Goal: Task Accomplishment & Management: Manage account settings

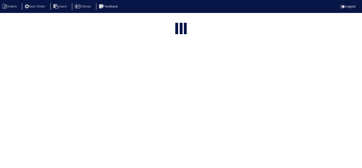
select select "15"
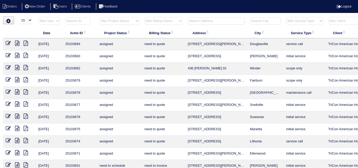
drag, startPoint x: 156, startPoint y: 22, endPoint x: 154, endPoint y: 24, distance: 3.1
click at [156, 22] on select "filter Billing Status -- Any Billing Status -- need to quote quoted need to inv…" at bounding box center [164, 21] width 38 height 8
click at [145, 17] on select "filter Billing Status -- Any Billing Status -- need to quote quoted need to inv…" at bounding box center [164, 21] width 38 height 8
select select "in quickbooks"
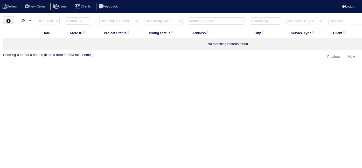
click at [164, 21] on select "filter Billing Status -- Any Billing Status -- need to quote quoted need to inv…" at bounding box center [163, 21] width 38 height 8
select select
click at [144, 17] on select "filter Billing Status -- Any Billing Status -- need to quote quoted need to inv…" at bounding box center [163, 21] width 38 height 8
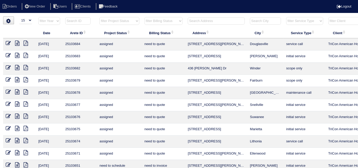
click at [199, 21] on input "text" at bounding box center [216, 20] width 57 height 7
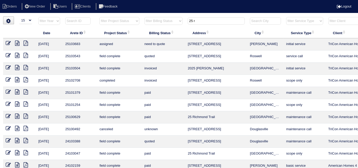
drag, startPoint x: 218, startPoint y: 22, endPoint x: 82, endPoint y: -10, distance: 139.1
click at [82, 0] on html "Orders New Order Users Clients Feedback Logout Orders New Order Users Clients M…" at bounding box center [179, 118] width 358 height 237
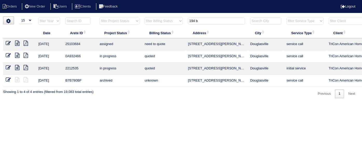
type input "194 b"
click at [8, 43] on icon at bounding box center [8, 43] width 5 height 5
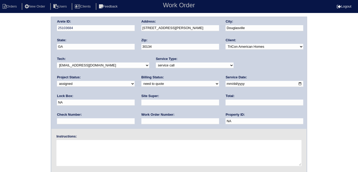
click at [26, 90] on div "Arete ID: 25103684 Address: 194 Bomar Ln City: Douglasville State: GA Zip: 3013…" at bounding box center [179, 122] width 358 height 210
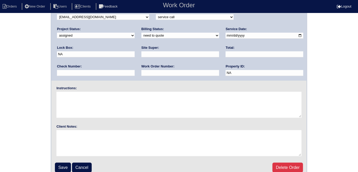
scroll to position [53, 0]
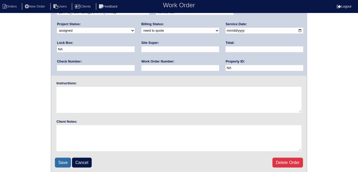
click at [56, 162] on input "Save" at bounding box center [63, 163] width 16 height 10
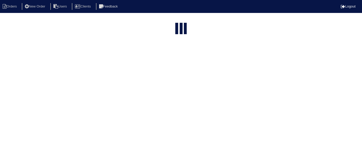
select select "15"
type input "194 b"
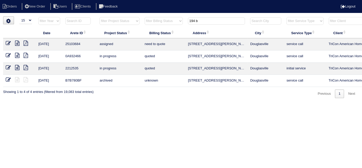
drag, startPoint x: 204, startPoint y: 23, endPoint x: 162, endPoint y: 8, distance: 44.8
click at [162, 17] on body "Orders New Order Users Clients Feedback Logout Orders New Order Users Clients M…" at bounding box center [181, 58] width 362 height 82
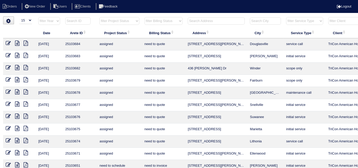
click at [201, 19] on input "text" at bounding box center [216, 20] width 57 height 7
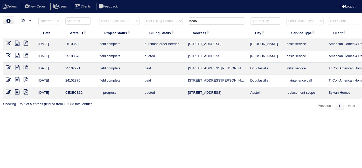
drag, startPoint x: 179, startPoint y: 20, endPoint x: 105, endPoint y: 5, distance: 76.2
click at [105, 17] on body "Orders New Order Users Clients Feedback Logout Orders New Order Users Clients M…" at bounding box center [181, 64] width 362 height 94
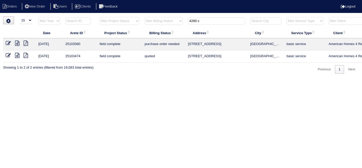
type input "4280 c"
click at [6, 42] on icon at bounding box center [8, 43] width 5 height 5
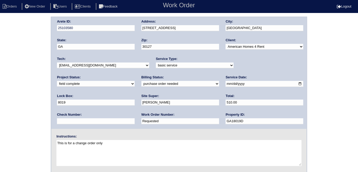
click at [141, 84] on select "need to quote quoted need to invoice invoiced paid warranty purchase order need…" at bounding box center [180, 84] width 78 height 6
select select "need to invoice"
click at [141, 81] on select "need to quote quoted need to invoice invoiced paid warranty purchase order need…" at bounding box center [180, 84] width 78 height 6
click at [141, 120] on input "Requested" at bounding box center [180, 121] width 78 height 6
drag, startPoint x: 79, startPoint y: 120, endPoint x: 0, endPoint y: 101, distance: 80.8
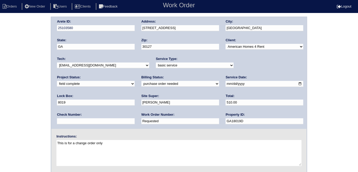
click at [0, 101] on div "Arete ID: 25103580 Address: 4280 Chads Park Dr City: Powder Springs State: GA Z…" at bounding box center [179, 122] width 358 height 210
type input "2"
type input "\"
type input "1289393"
click at [12, 53] on div "Arete ID: 25103580 Address: 4280 Chads Park Dr City: Powder Springs State: GA Z…" at bounding box center [179, 122] width 358 height 210
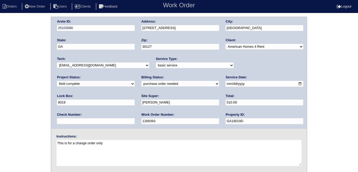
click at [23, 64] on div "Arete ID: 25103580 Address: 4280 Chads Park Dr City: Powder Springs State: GA Z…" at bounding box center [179, 122] width 358 height 210
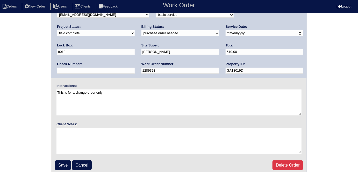
scroll to position [53, 0]
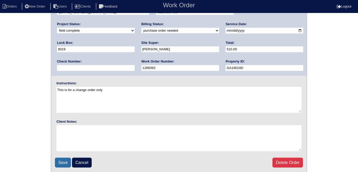
click at [62, 158] on input "Save" at bounding box center [63, 163] width 16 height 10
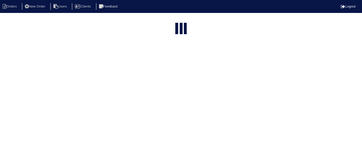
select select "15"
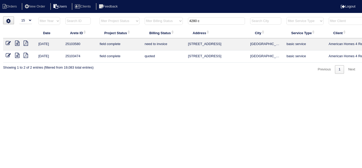
drag, startPoint x: 207, startPoint y: 20, endPoint x: 68, endPoint y: 4, distance: 140.7
click at [68, 17] on body "Orders New Order Users Clients Feedback Logout Orders New Order Users Clients M…" at bounding box center [181, 45] width 362 height 57
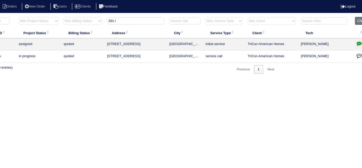
scroll to position [0, 90]
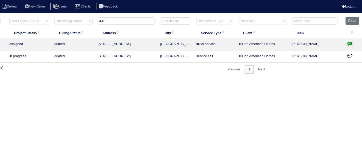
type input "331 l"
click at [352, 43] on icon "button" at bounding box center [349, 43] width 5 height 5
type textarea "[DATE] - Tricon approved to add bypass - sent to [PERSON_NAME], [PERSON_NAME] &…"
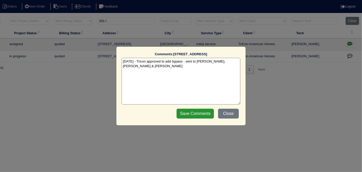
click at [167, 80] on textarea "10/1/25 - Tricon approved to add bypass - sent to Dan, Kim & Payton - rk" at bounding box center [181, 81] width 119 height 47
click at [233, 112] on button "Close" at bounding box center [228, 114] width 21 height 10
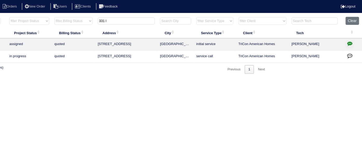
scroll to position [0, 0]
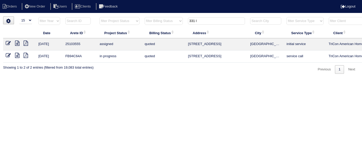
click at [16, 43] on icon at bounding box center [17, 43] width 4 height 5
click at [7, 44] on icon at bounding box center [8, 43] width 5 height 5
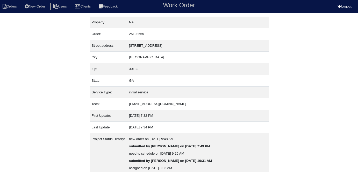
scroll to position [42, 0]
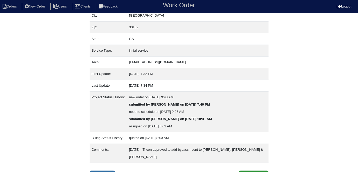
click at [110, 170] on link "Inspection" at bounding box center [103, 175] width 26 height 10
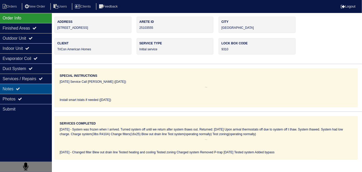
click at [32, 87] on div "Notes" at bounding box center [26, 89] width 52 height 10
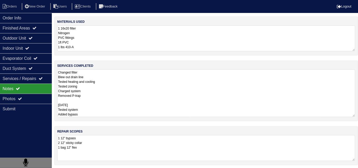
click at [150, 87] on textarea "Changed filter Blew out drain line Tested heating and cooling Tested zoning Cha…" at bounding box center [206, 93] width 298 height 48
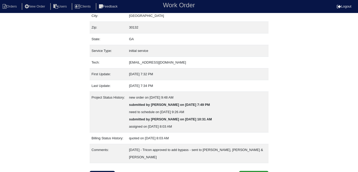
scroll to position [42, 0]
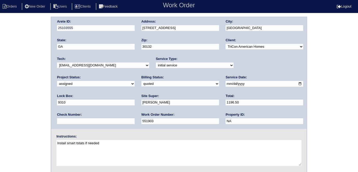
click at [135, 81] on select "new order assigned in progress field complete need to schedule admin review arc…" at bounding box center [96, 84] width 78 height 6
select select "field complete"
click at [135, 81] on select "new order assigned in progress field complete need to schedule admin review arc…" at bounding box center [96, 84] width 78 height 6
click at [226, 83] on input "2025-10-07" at bounding box center [265, 84] width 78 height 6
type input "2025-10-02"
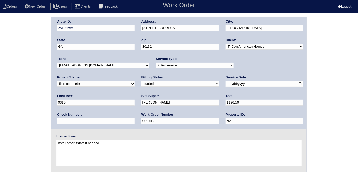
click at [0, 109] on div "Arete ID: 25103555 Address: 331 Leyland Crossing City: Dallas State: GA Zip: 30…" at bounding box center [179, 122] width 358 height 210
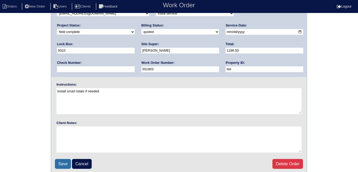
scroll to position [53, 0]
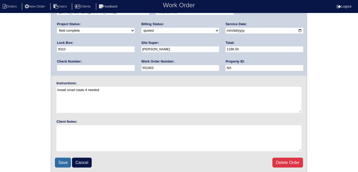
click at [59, 160] on input "Save" at bounding box center [63, 163] width 16 height 10
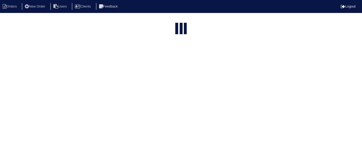
select select "15"
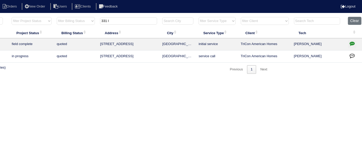
scroll to position [0, 90]
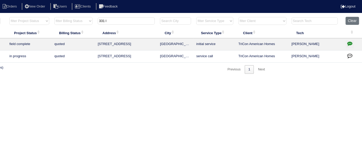
click at [348, 43] on icon "button" at bounding box center [349, 43] width 5 height 5
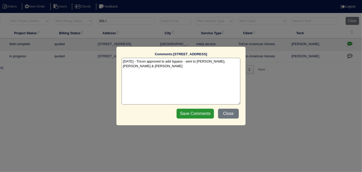
click at [233, 62] on textarea "[DATE] - Tricon approved to add bypass - sent to [PERSON_NAME], [PERSON_NAME] &…" at bounding box center [181, 81] width 119 height 47
type textarea "[DATE] - Tricon approved to add bypass - sent to [PERSON_NAME], [PERSON_NAME] &…"
click at [185, 114] on input "Save Comments" at bounding box center [194, 114] width 37 height 10
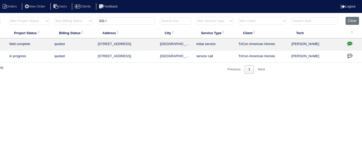
click at [106, 22] on input "331 l" at bounding box center [126, 20] width 57 height 7
drag, startPoint x: 111, startPoint y: 20, endPoint x: 32, endPoint y: 12, distance: 78.9
click at [32, 17] on body "Orders New Order Users Clients Feedback Logout Orders New Order Users Clients M…" at bounding box center [91, 45] width 362 height 57
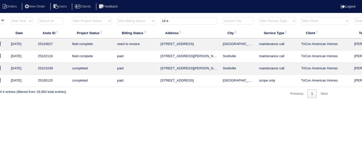
scroll to position [0, 0]
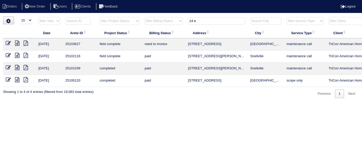
type input "14 e"
click at [19, 43] on icon at bounding box center [17, 43] width 4 height 5
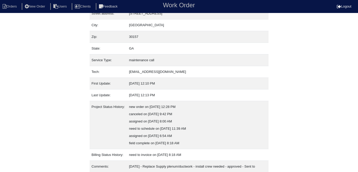
scroll to position [56, 0]
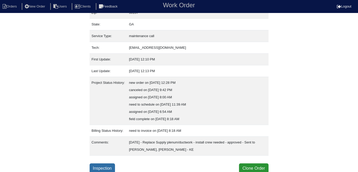
click at [109, 168] on link "Inspection" at bounding box center [103, 168] width 26 height 10
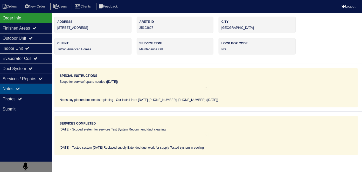
click at [25, 88] on div "Notes" at bounding box center [26, 89] width 52 height 10
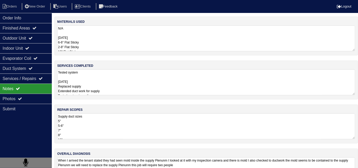
click at [134, 83] on textarea "Tested system 10/6/25 Replaced supply Extended duct work for supply Tested syst…" at bounding box center [206, 82] width 298 height 26
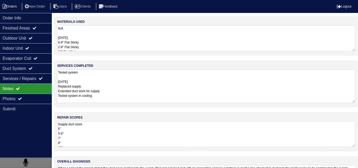
click at [15, 3] on li "Orders" at bounding box center [10, 6] width 21 height 7
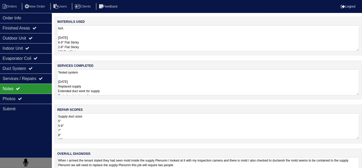
select select "15"
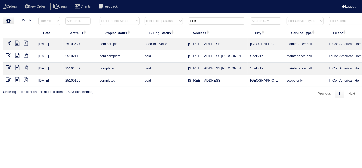
click at [195, 22] on input "14 e" at bounding box center [216, 20] width 57 height 7
drag, startPoint x: 200, startPoint y: 20, endPoint x: 98, endPoint y: 2, distance: 103.6
click at [118, 17] on body "Orders New Order Users Clients Feedback Logout Orders New Order Users Clients M…" at bounding box center [181, 58] width 362 height 82
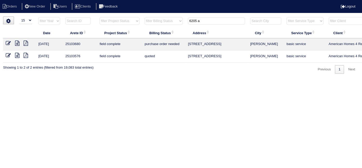
type input "6205 a"
click at [8, 45] on icon at bounding box center [8, 43] width 5 height 5
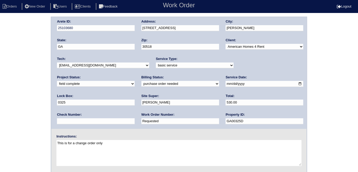
click at [141, 83] on select "need to quote quoted need to invoice invoiced paid warranty purchase order need…" at bounding box center [180, 84] width 78 height 6
select select "need to invoice"
click at [141, 81] on select "need to quote quoted need to invoice invoiced paid warranty purchase order need…" at bounding box center [180, 84] width 78 height 6
drag, startPoint x: 79, startPoint y: 119, endPoint x: 0, endPoint y: 102, distance: 80.3
click at [0, 102] on div "Arete ID: 25103680 Address: [STREET_ADDRESS] City: [GEOGRAPHIC_DATA] State: [GE…" at bounding box center [179, 122] width 358 height 210
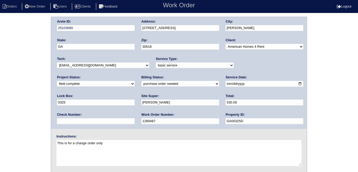
type input "1289487"
click at [0, 80] on div "Arete ID: 25103680 Address: [STREET_ADDRESS] City: [GEOGRAPHIC_DATA] State: [GE…" at bounding box center [179, 122] width 358 height 210
click at [31, 91] on div "Arete ID: 25103680 Address: [STREET_ADDRESS] City: [GEOGRAPHIC_DATA] State: [GE…" at bounding box center [179, 122] width 358 height 210
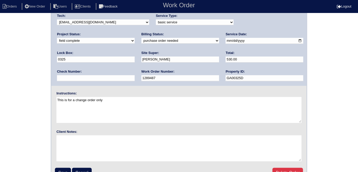
scroll to position [53, 0]
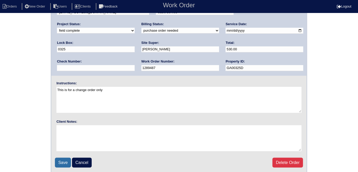
click at [61, 160] on input "Save" at bounding box center [63, 163] width 16 height 10
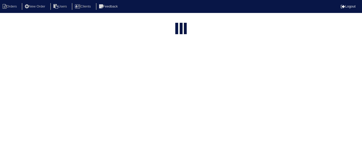
select select "15"
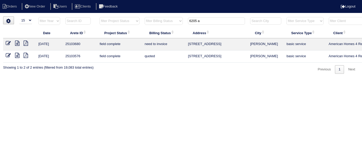
drag, startPoint x: 210, startPoint y: 20, endPoint x: 89, endPoint y: -3, distance: 122.8
click at [89, 0] on html "Orders New Order Users Clients Feedback Logout Orders New Order Users Clients M…" at bounding box center [181, 39] width 362 height 79
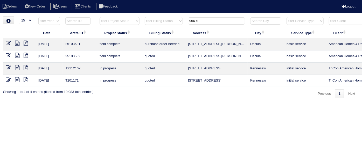
type input "956 c"
click at [8, 41] on icon at bounding box center [8, 43] width 5 height 5
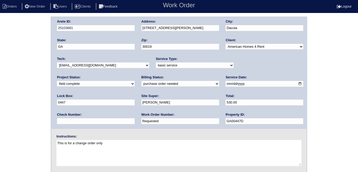
click at [141, 84] on select "need to quote quoted need to invoice invoiced paid warranty purchase order need…" at bounding box center [180, 84] width 78 height 6
select select "need to invoice"
click at [141, 81] on select "need to quote quoted need to invoice invoiced paid warranty purchase order need…" at bounding box center [180, 84] width 78 height 6
drag, startPoint x: 79, startPoint y: 122, endPoint x: 0, endPoint y: 100, distance: 81.5
click at [0, 100] on div "Arete ID: 25103681 Address: 956 Chippewa Oak Dr NE City: Dacula State: GA Zip: …" at bounding box center [179, 122] width 358 height 210
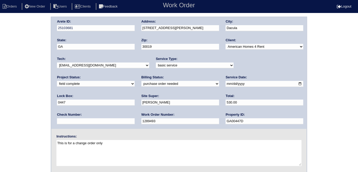
type input "1289493"
click at [0, 97] on div "Arete ID: 25103681 Address: 956 Chippewa Oak Dr NE City: Dacula State: GA Zip: …" at bounding box center [179, 122] width 358 height 210
click at [41, 109] on div "Arete ID: 25103681 Address: 956 Chippewa Oak Dr NE City: Dacula State: GA Zip: …" at bounding box center [179, 122] width 358 height 210
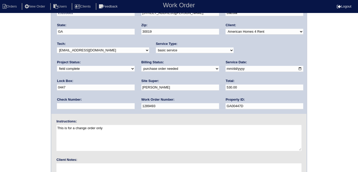
scroll to position [53, 0]
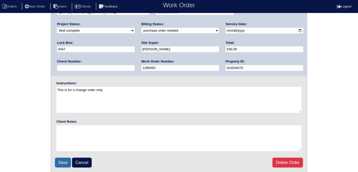
click at [59, 159] on input "Save" at bounding box center [63, 163] width 16 height 10
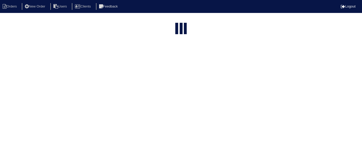
select select "15"
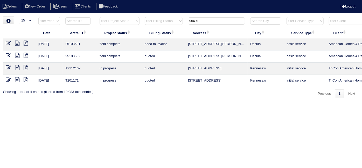
drag, startPoint x: 204, startPoint y: 22, endPoint x: 78, endPoint y: 2, distance: 127.7
click at [78, 17] on body "Orders New Order Users Clients Feedback Logout Orders New Order Users Clients M…" at bounding box center [181, 58] width 362 height 82
drag, startPoint x: 212, startPoint y: 21, endPoint x: 83, endPoint y: 8, distance: 129.2
click at [97, 17] on body "Orders New Order Users Clients Feedback Logout Orders New Order Users Clients M…" at bounding box center [181, 58] width 362 height 82
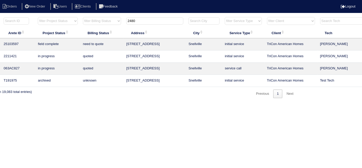
scroll to position [0, 90]
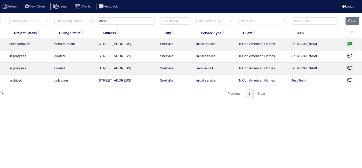
type input "2480"
click at [348, 42] on icon "button" at bounding box center [349, 43] width 5 height 5
type textarea "10/1/25 - no electricity - emailed site super - rk"
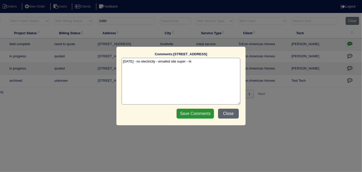
click at [236, 111] on button "Close" at bounding box center [228, 114] width 21 height 10
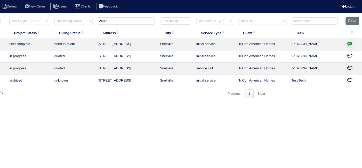
drag, startPoint x: 124, startPoint y: 21, endPoint x: 0, endPoint y: 2, distance: 125.5
click at [9, 17] on body "Orders New Order Users Clients Feedback Logout Orders New Order Users Clients M…" at bounding box center [91, 58] width 362 height 82
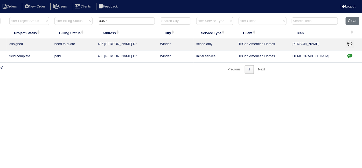
scroll to position [0, 0]
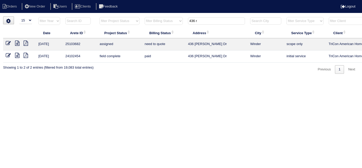
type input "436 r"
click at [9, 42] on icon at bounding box center [8, 43] width 5 height 5
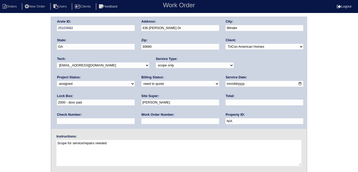
click at [141, 119] on input "text" at bounding box center [180, 121] width 78 height 6
type input "556482"
click at [29, 87] on div "Arete ID: 25103682 Address: [STREET_ADDRESS][PERSON_NAME] City: Winder State: […" at bounding box center [179, 122] width 358 height 210
click at [0, 93] on div "Arete ID: 25103682 Address: [STREET_ADDRESS][PERSON_NAME] City: Winder State: […" at bounding box center [179, 122] width 358 height 210
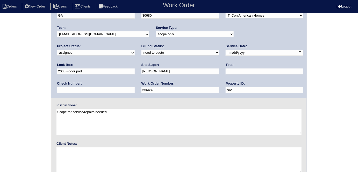
scroll to position [53, 0]
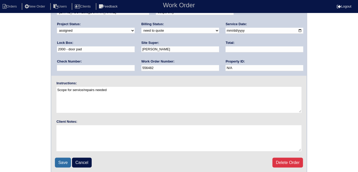
click at [59, 162] on input "Save" at bounding box center [63, 163] width 16 height 10
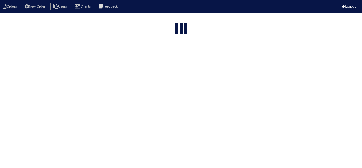
select select "15"
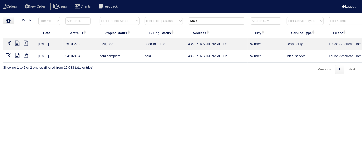
drag, startPoint x: 202, startPoint y: 19, endPoint x: 89, endPoint y: -9, distance: 116.0
click at [89, 0] on html "Orders New Order Users Clients Feedback Logout Orders New Order Users Clients M…" at bounding box center [181, 39] width 362 height 79
type input "299 o"
click at [16, 41] on icon at bounding box center [17, 43] width 4 height 5
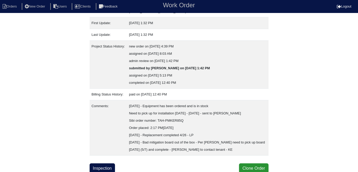
scroll to position [100, 0]
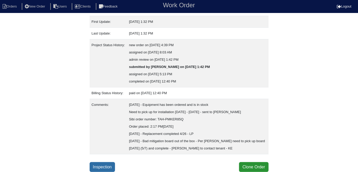
click at [108, 168] on link "Inspection" at bounding box center [103, 167] width 26 height 10
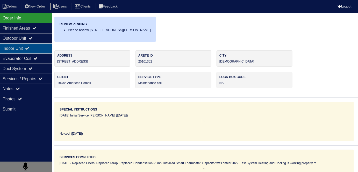
click at [16, 43] on div "Indoor Unit" at bounding box center [26, 48] width 52 height 10
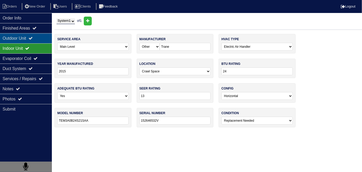
click at [17, 39] on div "Outdoor Unit" at bounding box center [26, 38] width 52 height 10
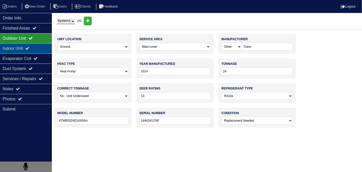
click at [14, 46] on div "Indoor Unit" at bounding box center [26, 48] width 52 height 10
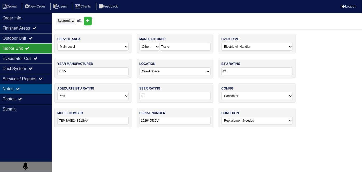
click at [25, 92] on div "Notes" at bounding box center [26, 89] width 52 height 10
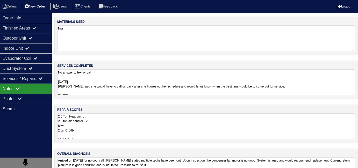
click at [32, 3] on li "New Order" at bounding box center [35, 6] width 27 height 7
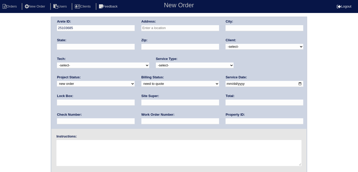
click at [158, 28] on input "text" at bounding box center [180, 28] width 78 height 6
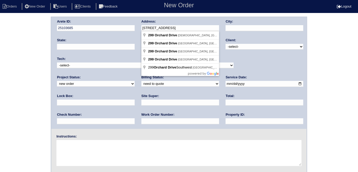
type input "299 Orchard Dr"
type input "Temple"
type input "GA"
type input "30179"
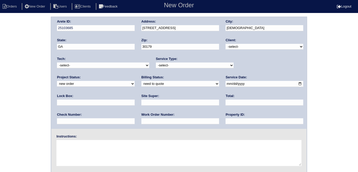
drag, startPoint x: 233, startPoint y: 44, endPoint x: 233, endPoint y: 48, distance: 3.4
click at [233, 44] on select "-select- TriCon American Homes American Homes 4 Rent First Key Homes Zillow The…" at bounding box center [265, 47] width 78 height 6
select select "1"
click at [226, 44] on select "-select- TriCon American Homes American Homes 4 Rent First Key Homes Zillow The…" at bounding box center [265, 47] width 78 height 6
drag, startPoint x: 173, startPoint y: 63, endPoint x: 170, endPoint y: 64, distance: 2.9
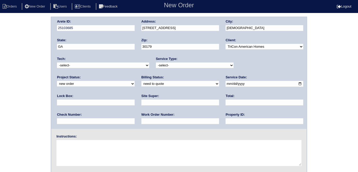
click at [172, 64] on select "-select- initial service basic service maintenance call replacement scope servi…" at bounding box center [195, 65] width 78 height 6
select select "initial service"
click at [156, 62] on select "-select- initial service basic service maintenance call replacement scope servi…" at bounding box center [195, 65] width 78 height 6
click at [135, 99] on input "text" at bounding box center [96, 102] width 78 height 6
type input "9310"
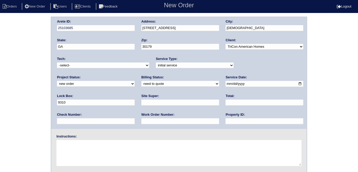
click at [226, 84] on input "date" at bounding box center [265, 84] width 78 height 6
type input "2025-10-07"
click at [226, 125] on div "Property ID:" at bounding box center [265, 119] width 78 height 15
drag, startPoint x: 166, startPoint y: 123, endPoint x: 164, endPoint y: 118, distance: 5.4
click at [226, 123] on input "text" at bounding box center [265, 121] width 78 height 6
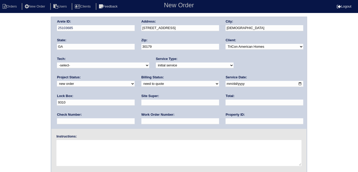
type input "N/A"
click at [141, 103] on input "text" at bounding box center [180, 102] width 78 height 6
type input "Florence Williams"
click at [141, 121] on input "text" at bounding box center [180, 121] width 78 height 6
type input "556523"
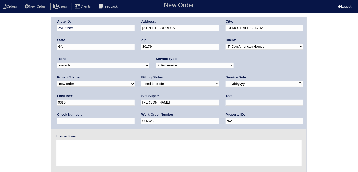
click at [101, 155] on textarea at bounding box center [178, 153] width 245 height 26
click at [87, 139] on div "Instructions:" at bounding box center [178, 150] width 255 height 33
click at [89, 149] on textarea at bounding box center [178, 153] width 245 height 26
type textarea "Install smart tstats if needed"
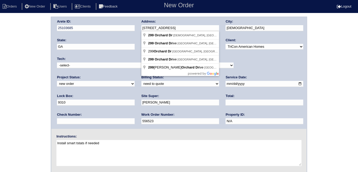
click at [134, 29] on div "Arete ID: 25103685 Address: 299 Orchard Dr City: Temple State: GA Zip: 30179 Cl…" at bounding box center [178, 73] width 255 height 112
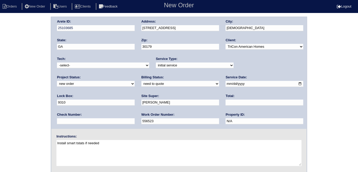
click at [22, 71] on div "Arete ID: 25103685 Address: 299 Orchard Dr City: Temple State: GA Zip: 30179 Cl…" at bounding box center [179, 122] width 358 height 210
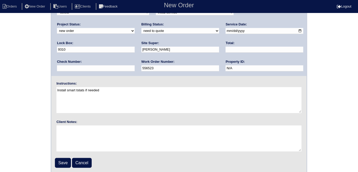
scroll to position [53, 0]
click at [61, 167] on fieldset "Arete ID: 25103685 Address: 299 Orchard Dr City: Temple State: GA Zip: 30179 Cl…" at bounding box center [178, 68] width 255 height 209
click at [61, 162] on input "Save" at bounding box center [63, 163] width 16 height 10
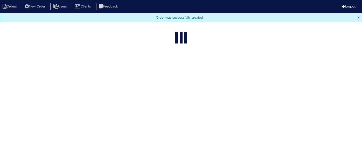
select select "15"
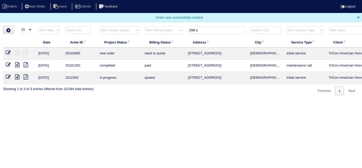
drag, startPoint x: 195, startPoint y: 29, endPoint x: 129, endPoint y: 17, distance: 67.5
click at [139, 19] on body "Orders New Order Users Clients Feedback Logout Orders New Order Users Clients M…" at bounding box center [181, 47] width 362 height 95
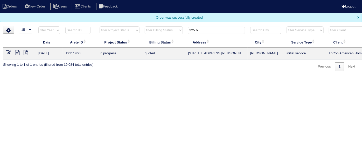
type input "325 b"
click at [16, 53] on icon at bounding box center [17, 52] width 4 height 5
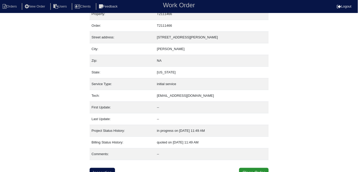
scroll to position [13, 0]
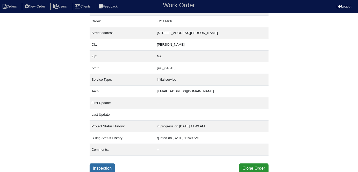
click at [105, 170] on link "Inspection" at bounding box center [103, 168] width 26 height 10
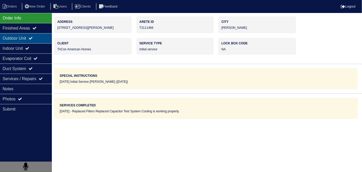
click at [26, 41] on div "Outdoor Unit" at bounding box center [26, 38] width 52 height 10
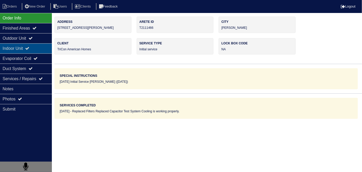
type textarea "2- Filters 1- Capacitor"
type textarea "Replaced Filters Replaced Capacitor Test System Cooling is working properly."
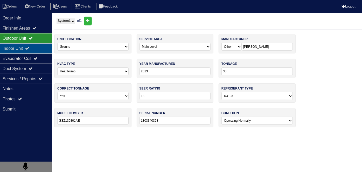
click at [20, 48] on div "Indoor Unit" at bounding box center [26, 48] width 52 height 10
type textarea "2- Filters 1- Capacitor"
type textarea "Replaced Filters Replaced Capacitor Test System Cooling is working properly."
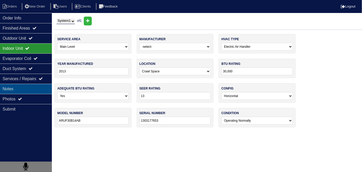
click at [19, 87] on div "Notes" at bounding box center [26, 89] width 52 height 10
type textarea "2- Filters 1- Capacitor"
type textarea "Replaced Filters Replaced Capacitor Test System Cooling is working properly."
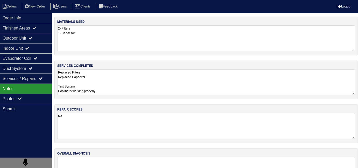
click at [125, 81] on textarea "Replaced Filters Replaced Capacitor Test System Cooling is working properly." at bounding box center [206, 82] width 298 height 26
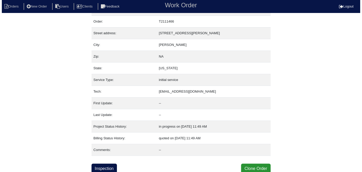
scroll to position [13, 0]
click at [254, 166] on button "Clone Order" at bounding box center [253, 168] width 29 height 10
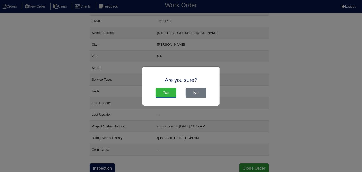
click at [170, 90] on input "Yes" at bounding box center [165, 93] width 21 height 10
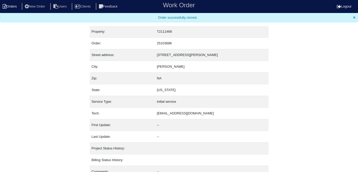
click at [12, 7] on li "Orders" at bounding box center [10, 6] width 21 height 7
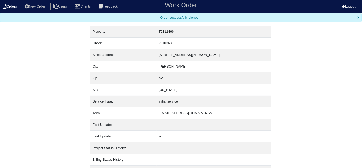
select select "15"
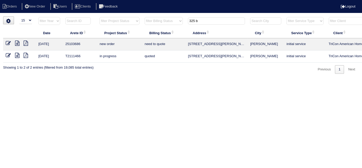
click at [8, 43] on icon at bounding box center [8, 43] width 5 height 5
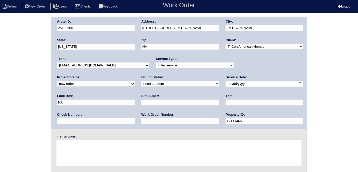
click at [141, 99] on div "Site Super:" at bounding box center [180, 101] width 78 height 15
click at [141, 103] on input "text" at bounding box center [180, 102] width 78 height 6
type input "Errol Cadet"
click at [141, 122] on input "text" at bounding box center [180, 121] width 78 height 6
type input "556529"
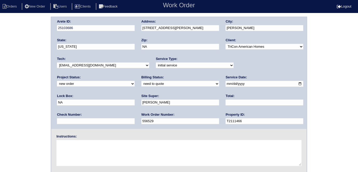
drag, startPoint x: 243, startPoint y: 86, endPoint x: 199, endPoint y: 87, distance: 44.3
click at [199, 87] on div "Arete ID: 25103686 Address: 325 Barr Circle City: Rex State: Georgia Zip: NA Cl…" at bounding box center [178, 73] width 255 height 112
click at [135, 99] on input "text" at bounding box center [96, 102] width 78 height 6
type input "9310"
drag, startPoint x: 155, startPoint y: 168, endPoint x: 153, endPoint y: 165, distance: 3.5
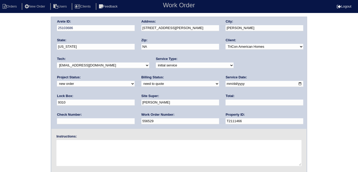
click at [154, 167] on fieldset "Arete ID: 25103686 Address: 325 Barr Circle City: Rex State: Georgia Zip: NA Cl…" at bounding box center [178, 121] width 255 height 209
click at [149, 152] on textarea at bounding box center [178, 153] width 245 height 26
type textarea "Install smart tstats if needed"
drag, startPoint x: 166, startPoint y: 46, endPoint x: 85, endPoint y: 35, distance: 81.6
click at [85, 35] on div "Arete ID: 25103686 Address: 325 Barr Circle City: Rex State: Georgia Zip: NA Cl…" at bounding box center [178, 73] width 255 height 112
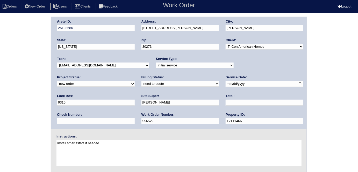
type input "30273"
click at [1, 111] on div "Arete ID: 25103686 Address: 325 Barr Circle City: Rex State: Georgia Zip: 30273…" at bounding box center [179, 122] width 358 height 210
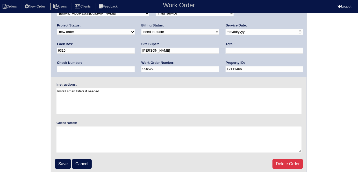
scroll to position [53, 0]
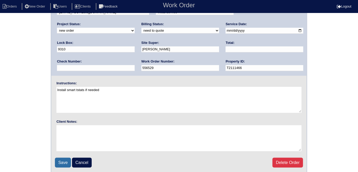
click at [65, 161] on input "Save" at bounding box center [63, 163] width 16 height 10
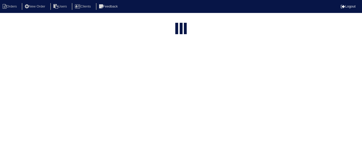
select select "15"
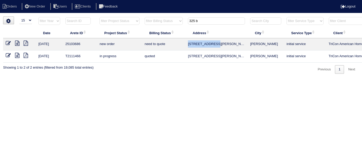
drag, startPoint x: 215, startPoint y: 44, endPoint x: 189, endPoint y: 47, distance: 26.3
click at [189, 47] on td "[STREET_ADDRESS][PERSON_NAME]" at bounding box center [216, 44] width 62 height 12
copy td "[STREET_ADDRESS][PERSON_NAME]"
click at [0, 57] on div "loading... ▼ 10 15 25 50 200 500 Search: Date Arete ID Project Status Billing S…" at bounding box center [181, 45] width 362 height 57
click at [153, 79] on html "Orders New Order Users Clients Feedback Logout Orders New Order Users Clients M…" at bounding box center [181, 39] width 362 height 79
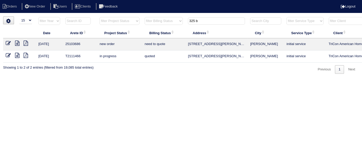
drag, startPoint x: 210, startPoint y: 22, endPoint x: 34, endPoint y: 1, distance: 177.2
click at [65, 17] on body "Orders New Order Users Clients Feedback Logout Orders New Order Users Clients M…" at bounding box center [181, 45] width 362 height 57
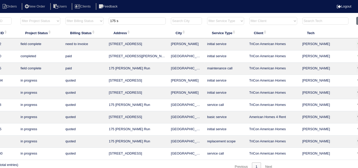
scroll to position [0, 94]
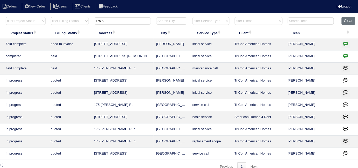
type input "175 s"
click at [348, 41] on icon "button" at bounding box center [345, 43] width 5 height 5
type textarea "[DATE] - Blown in insulation 900sq ft approved - Sent to [PERSON_NAME]"
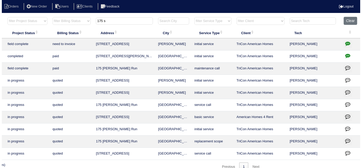
scroll to position [0, 90]
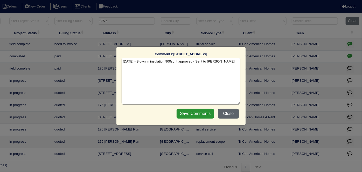
click at [230, 115] on button "Close" at bounding box center [228, 114] width 21 height 10
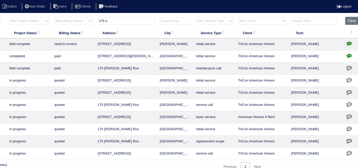
click at [347, 41] on icon "button" at bounding box center [349, 43] width 5 height 5
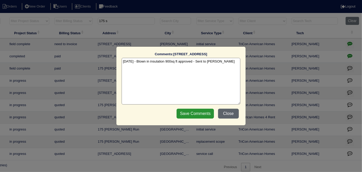
click at [236, 113] on button "Close" at bounding box center [228, 114] width 21 height 10
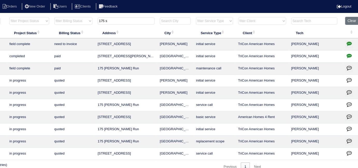
drag, startPoint x: 110, startPoint y: 19, endPoint x: 71, endPoint y: 19, distance: 38.9
click at [71, 19] on tr "filter Year -- Any Year -- 2025 2024 2023 2022 2021 2020 2019 filter Project St…" at bounding box center [137, 22] width 449 height 11
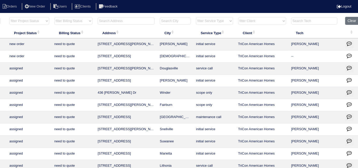
click at [117, 21] on input "text" at bounding box center [126, 20] width 57 height 7
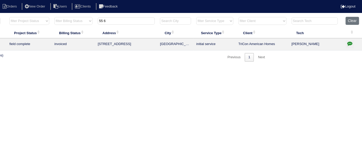
type input "55 6"
click at [345, 43] on button "button" at bounding box center [349, 44] width 8 height 8
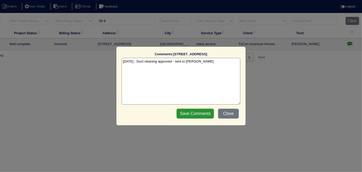
click at [201, 61] on textarea "[DATE] - Duct cleaning approved - sent to [PERSON_NAME]" at bounding box center [181, 81] width 119 height 47
type textarea "[DATE] - Duct cleaning approved - sent to [PERSON_NAME] [DATE] - Duct cleaning …"
click at [208, 113] on input "Save Comments" at bounding box center [194, 114] width 37 height 10
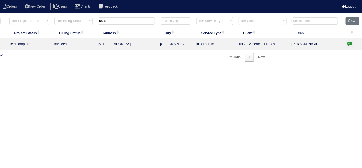
drag, startPoint x: 124, startPoint y: 25, endPoint x: 114, endPoint y: 22, distance: 11.0
click at [123, 24] on th "55 6" at bounding box center [126, 22] width 62 height 11
drag, startPoint x: 114, startPoint y: 22, endPoint x: 29, endPoint y: 10, distance: 86.3
click at [32, 17] on body "Orders New Order Users Clients Feedback Logout Orders New Order Users Clients M…" at bounding box center [91, 39] width 362 height 45
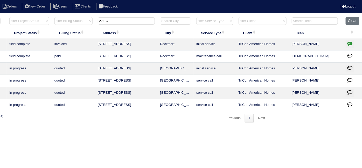
type input "271 C"
drag, startPoint x: 352, startPoint y: 43, endPoint x: 346, endPoint y: 42, distance: 5.5
click at [351, 43] on icon "button" at bounding box center [349, 43] width 5 height 5
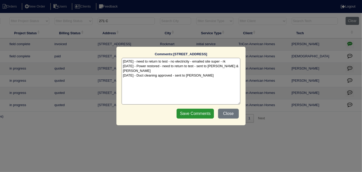
click at [203, 71] on textarea "9/18/25 - need to return to test - no electricity - emailed site super - rk 9/2…" at bounding box center [181, 81] width 119 height 47
type textarea "9/18/25 - need to return to test - no electricity - emailed site super - rk 9/2…"
click at [202, 112] on input "Save Comments" at bounding box center [194, 114] width 37 height 10
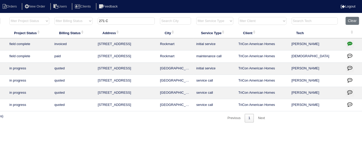
drag, startPoint x: 124, startPoint y: 24, endPoint x: 14, endPoint y: 1, distance: 112.6
click at [60, 17] on body "Orders New Order Users Clients Feedback Logout Orders New Order Users Clients M…" at bounding box center [91, 70] width 362 height 106
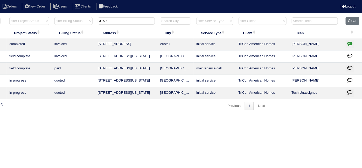
type input "3150"
click at [347, 46] on icon "button" at bounding box center [349, 43] width 5 height 5
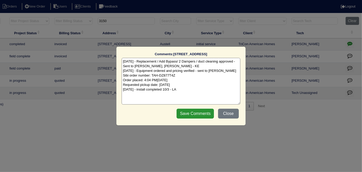
click at [188, 89] on textarea "9/30/25 - Replacement / Add Bypass/ 2 Dampers / duct cleaning approved - Sent t…" at bounding box center [181, 81] width 119 height 47
type textarea "9/30/25 - Replacement / Add Bypass/ 2 Dampers / duct cleaning approved - Sent t…"
click at [197, 115] on input "Save Comments" at bounding box center [194, 114] width 37 height 10
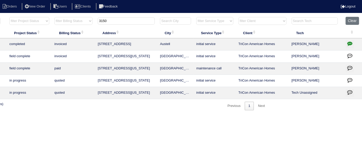
drag, startPoint x: 113, startPoint y: 18, endPoint x: 20, endPoint y: 1, distance: 95.1
click at [20, 17] on body "Orders New Order Users Clients Feedback Logout Orders New Order Users Clients M…" at bounding box center [91, 64] width 362 height 94
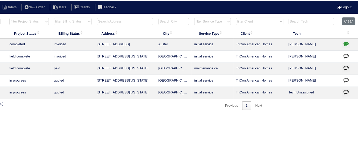
scroll to position [0, 0]
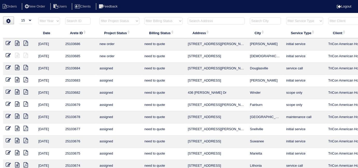
click at [106, 19] on select "filter Project Status -- Any Project Status -- new order assigned in progress f…" at bounding box center [119, 21] width 40 height 8
click at [99, 17] on select "filter Project Status -- Any Project Status -- new order assigned in progress f…" at bounding box center [119, 21] width 40 height 8
select select "field complete"
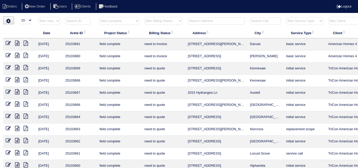
click at [168, 22] on select "filter Billing Status -- Any Billing Status -- need to quote quoted need to inv…" at bounding box center [164, 21] width 38 height 8
select select "need to quote"
click at [145, 17] on select "filter Billing Status -- Any Billing Status -- need to quote quoted need to inv…" at bounding box center [164, 21] width 38 height 8
select select "field complete"
select select "need to quote"
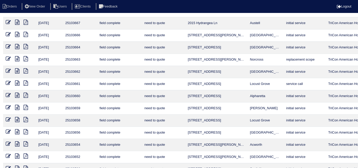
scroll to position [67, 0]
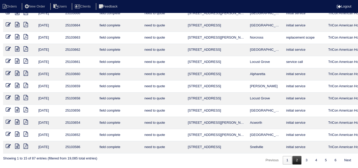
drag, startPoint x: 298, startPoint y: 158, endPoint x: 296, endPoint y: 155, distance: 3.5
click at [297, 158] on link "2" at bounding box center [297, 160] width 9 height 9
select select "field complete"
select select "need to quote"
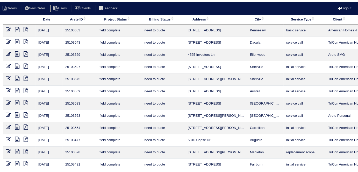
scroll to position [0, 0]
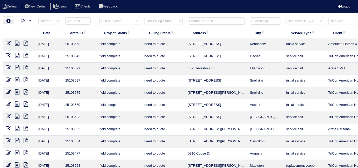
click at [121, 19] on select "filter Project Status -- Any Project Status -- new order assigned in progress f…" at bounding box center [119, 21] width 40 height 8
click at [118, 22] on select "filter Project Status -- Any Project Status -- new order assigned in progress f…" at bounding box center [119, 21] width 40 height 8
click at [118, 21] on select "filter Project Status -- Any Project Status -- new order assigned in progress f…" at bounding box center [119, 21] width 40 height 8
select select
click at [99, 17] on select "filter Project Status -- Any Project Status -- new order assigned in progress f…" at bounding box center [119, 21] width 40 height 8
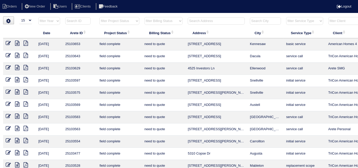
select select "need to quote"
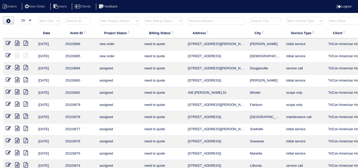
drag, startPoint x: 146, startPoint y: 21, endPoint x: 147, endPoint y: 23, distance: 2.9
click at [146, 21] on select "filter Billing Status -- Any Billing Status -- need to quote quoted need to inv…" at bounding box center [164, 21] width 38 height 8
select select
click at [145, 17] on select "filter Billing Status -- Any Billing Status -- need to quote quoted need to inv…" at bounding box center [164, 21] width 38 height 8
click at [191, 20] on input "text" at bounding box center [216, 20] width 57 height 7
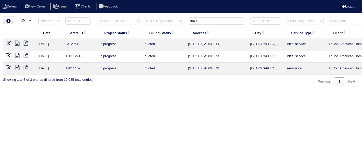
type input "156 c"
click at [41, 8] on li "New Order" at bounding box center [35, 6] width 27 height 7
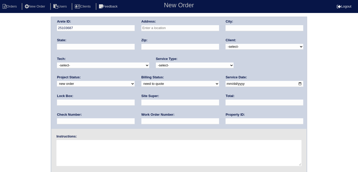
drag, startPoint x: 174, startPoint y: 31, endPoint x: 173, endPoint y: 28, distance: 3.2
click at [174, 31] on div "Address:" at bounding box center [180, 26] width 78 height 15
click at [173, 27] on input "text" at bounding box center [180, 28] width 78 height 6
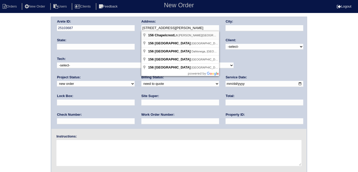
type input "156 Chapelcrest Ln"
type input "Holly Springs"
type input "GA"
type input "30115"
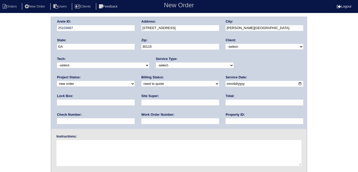
drag, startPoint x: 247, startPoint y: 44, endPoint x: 244, endPoint y: 48, distance: 4.9
click at [247, 44] on select "-select- TriCon American Homes American Homes 4 Rent First Key Homes Zillow The…" at bounding box center [265, 47] width 78 height 6
select select "1"
click at [226, 44] on select "-select- TriCon American Homes American Homes 4 Rent First Key Homes Zillow The…" at bounding box center [265, 47] width 78 height 6
drag, startPoint x: 179, startPoint y: 67, endPoint x: 175, endPoint y: 67, distance: 4.4
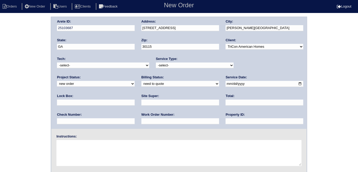
click at [179, 67] on select "-select- initial service basic service maintenance call replacement scope servi…" at bounding box center [195, 65] width 78 height 6
select select "initial service"
click at [156, 62] on select "-select- initial service basic service maintenance call replacement scope servi…" at bounding box center [195, 65] width 78 height 6
click at [226, 83] on input "date" at bounding box center [265, 84] width 78 height 6
type input "2025-10-07"
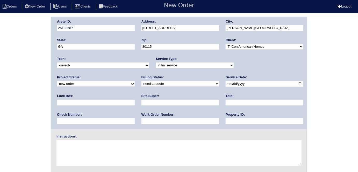
click at [226, 119] on input "text" at bounding box center [265, 121] width 78 height 6
type input "N/A"
click at [141, 119] on input "text" at bounding box center [180, 121] width 78 height 6
type input "556595"
click at [135, 99] on input "text" at bounding box center [96, 102] width 78 height 6
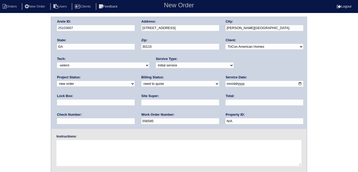
type input "9310"
click at [141, 102] on input "text" at bounding box center [180, 102] width 78 height 6
type input "James Wright"
click at [86, 149] on textarea at bounding box center [178, 153] width 245 height 26
type textarea "Install smart tstats if needed"
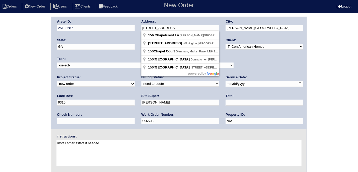
drag, startPoint x: 204, startPoint y: 29, endPoint x: 139, endPoint y: 30, distance: 65.0
click at [139, 30] on div "Arete ID: 25103687 Address: 156 Chapelcrest Ln City: Holly Springs State: GA Zi…" at bounding box center [178, 73] width 255 height 112
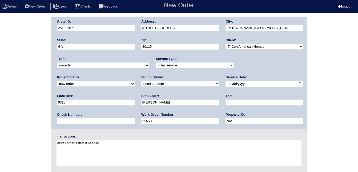
click at [0, 135] on div "Arete ID: 25103687 Address: 156 Chapelcrest Ln City: Holly Springs State: GA Zi…" at bounding box center [179, 122] width 358 height 210
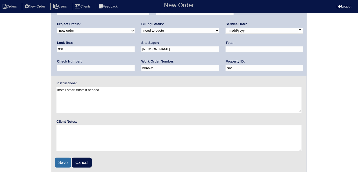
click at [58, 160] on input "Save" at bounding box center [63, 163] width 16 height 10
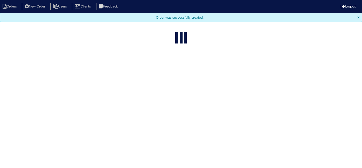
select select "15"
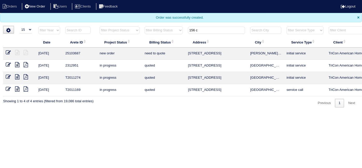
drag, startPoint x: 200, startPoint y: 29, endPoint x: 46, endPoint y: 9, distance: 154.7
click at [65, 11] on body "Orders New Order Users Clients Feedback Logout Orders New Order Users Clients M…" at bounding box center [181, 54] width 362 height 108
click at [118, 31] on select "filter Project Status -- Any Project Status -- new order assigned in progress f…" at bounding box center [119, 30] width 40 height 8
click at [99, 26] on select "filter Project Status -- Any Project Status -- new order assigned in progress f…" at bounding box center [119, 30] width 40 height 8
click at [117, 36] on th "filter Project Status -- Any Project Status -- new order assigned in progress f…" at bounding box center [119, 31] width 45 height 11
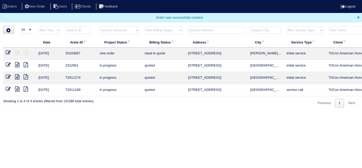
click at [116, 30] on select "filter Project Status -- Any Project Status -- new order assigned in progress f…" at bounding box center [119, 30] width 40 height 8
click at [99, 26] on select "filter Project Status -- Any Project Status -- new order assigned in progress f…" at bounding box center [119, 30] width 40 height 8
select select "need to schedule"
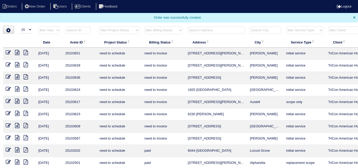
select select "field complete"
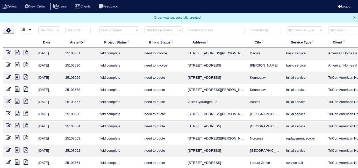
click at [157, 33] on select "filter Billing Status -- Any Billing Status -- need to quote quoted need to inv…" at bounding box center [164, 30] width 38 height 8
select select "need to quote"
click at [145, 26] on select "filter Billing Status -- Any Billing Status -- need to quote quoted need to inv…" at bounding box center [164, 30] width 38 height 8
select select "field complete"
select select "need to quote"
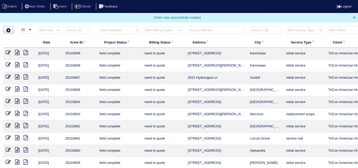
click at [27, 53] on icon at bounding box center [26, 52] width 4 height 5
click at [25, 64] on icon at bounding box center [26, 64] width 4 height 5
click at [27, 78] on icon at bounding box center [26, 76] width 4 height 5
click at [24, 87] on icon at bounding box center [26, 89] width 4 height 5
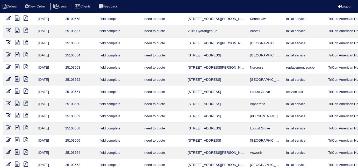
scroll to position [47, 0]
click at [26, 52] on icon at bounding box center [26, 54] width 4 height 5
click at [27, 67] on icon at bounding box center [26, 66] width 4 height 5
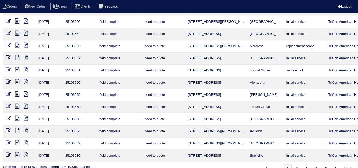
scroll to position [76, 0]
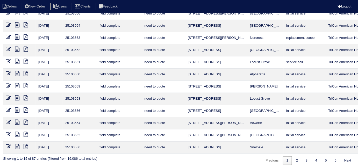
click at [23, 49] on link at bounding box center [19, 50] width 9 height 4
click at [26, 48] on icon at bounding box center [26, 49] width 4 height 5
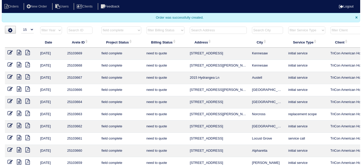
scroll to position [0, 0]
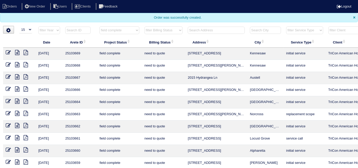
click at [122, 31] on select "filter Project Status -- Any Project Status -- new order assigned in progress f…" at bounding box center [119, 30] width 40 height 8
click at [122, 30] on select "filter Project Status -- Any Project Status -- new order assigned in progress f…" at bounding box center [119, 30] width 40 height 8
select select
click at [99, 26] on select "filter Project Status -- Any Project Status -- new order assigned in progress f…" at bounding box center [119, 30] width 40 height 8
click at [154, 31] on select "filter Billing Status -- Any Billing Status -- need to quote quoted need to inv…" at bounding box center [164, 30] width 38 height 8
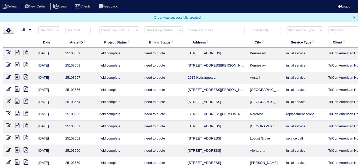
select select "need to quote"
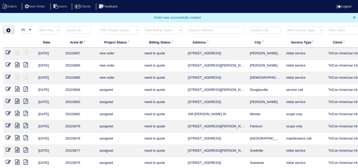
select select
click at [145, 26] on select "filter Billing Status -- Any Billing Status -- need to quote quoted need to inv…" at bounding box center [164, 30] width 38 height 8
click at [200, 29] on input "text" at bounding box center [216, 30] width 57 height 7
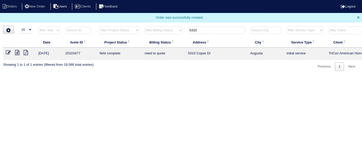
drag, startPoint x: 216, startPoint y: 30, endPoint x: 70, endPoint y: 7, distance: 148.2
click at [70, 7] on body "Orders New Order Users Clients Feedback Logout Orders New Order Users Clients M…" at bounding box center [181, 35] width 362 height 71
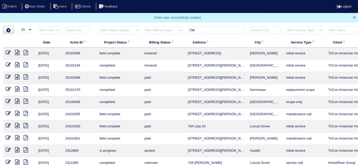
type input "734"
click at [9, 52] on icon at bounding box center [8, 52] width 5 height 5
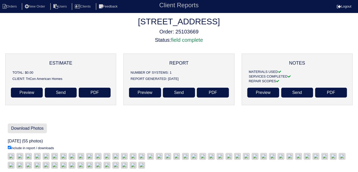
click at [34, 130] on link "Download Photos" at bounding box center [27, 128] width 39 height 10
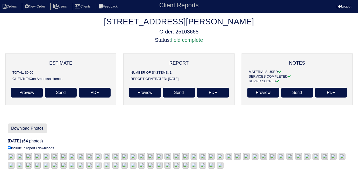
click at [34, 129] on link "Download Photos" at bounding box center [27, 128] width 39 height 10
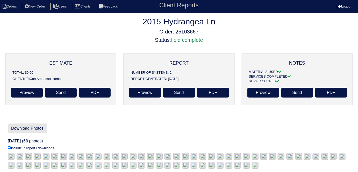
click at [35, 129] on link "Download Photos" at bounding box center [27, 128] width 39 height 10
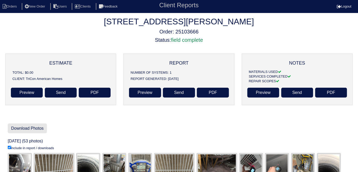
click at [38, 126] on link "Download Photos" at bounding box center [27, 128] width 39 height 10
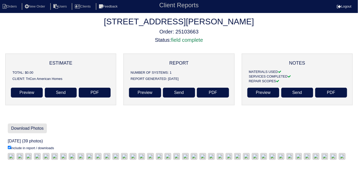
click at [37, 128] on link "Download Photos" at bounding box center [27, 128] width 39 height 10
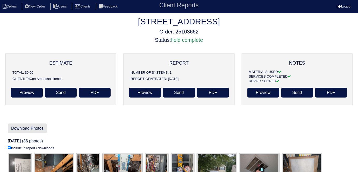
click at [22, 126] on link "Download Photos" at bounding box center [27, 128] width 39 height 10
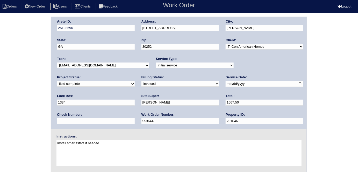
click at [0, 79] on div "Arete ID: 25103596 Address: [STREET_ADDRESS] City: [PERSON_NAME] State: [GEOGRA…" at bounding box center [179, 122] width 358 height 210
click at [40, 70] on div "Arete ID: 25103596 Address: 734 Trickle Ln City: McDonough State: GA Zip: 30252…" at bounding box center [179, 122] width 358 height 210
click at [27, 79] on div "Arete ID: 25103596 Address: 734 Trickle Ln City: McDonough State: GA Zip: 30252…" at bounding box center [179, 122] width 358 height 210
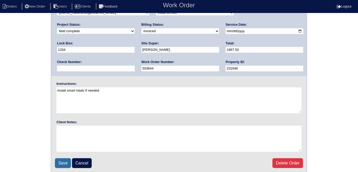
scroll to position [53, 0]
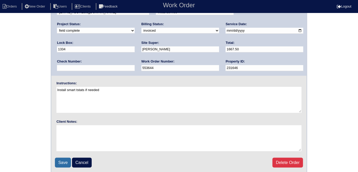
click at [57, 161] on input "Save" at bounding box center [63, 163] width 16 height 10
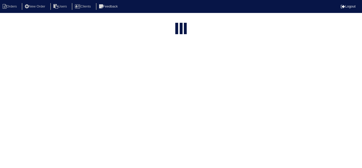
select select "15"
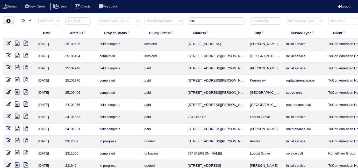
drag, startPoint x: 207, startPoint y: 24, endPoint x: 133, endPoint y: 13, distance: 75.4
click at [139, 17] on tr "filter Year -- Any Year -- 2025 2024 2023 2022 2021 2020 2019 filter Project St…" at bounding box center [227, 22] width 449 height 11
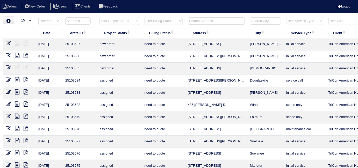
click at [113, 22] on select "filter Project Status -- Any Project Status -- new order assigned in progress f…" at bounding box center [119, 21] width 40 height 8
click at [99, 17] on select "filter Project Status -- Any Project Status -- new order assigned in progress f…" at bounding box center [119, 21] width 40 height 8
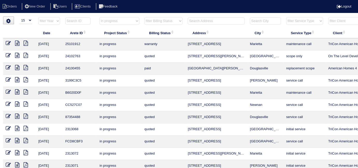
click at [115, 22] on select "filter Project Status -- Any Project Status -- new order assigned in progress f…" at bounding box center [119, 21] width 40 height 8
click at [99, 17] on select "filter Project Status -- Any Project Status -- new order assigned in progress f…" at bounding box center [119, 21] width 40 height 8
select select "field complete"
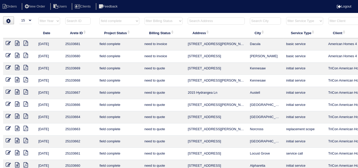
drag, startPoint x: 153, startPoint y: 18, endPoint x: 154, endPoint y: 21, distance: 3.7
click at [153, 18] on select "filter Billing Status -- Any Billing Status -- need to quote quoted need to inv…" at bounding box center [164, 21] width 38 height 8
select select "need to quote"
click at [145, 17] on select "filter Billing Status -- Any Billing Status -- need to quote quoted need to inv…" at bounding box center [164, 21] width 38 height 8
select select "field complete"
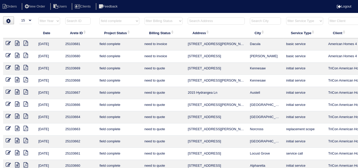
select select "need to quote"
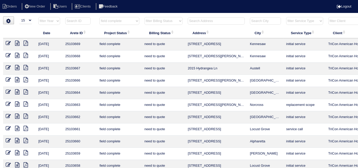
click at [104, 18] on select "filter Project Status -- Any Project Status -- new order assigned in progress f…" at bounding box center [119, 21] width 40 height 8
drag, startPoint x: 109, startPoint y: 20, endPoint x: 108, endPoint y: 24, distance: 3.5
click at [109, 20] on select "filter Project Status -- Any Project Status -- new order assigned in progress f…" at bounding box center [119, 21] width 40 height 8
click at [110, 31] on th "Project Status" at bounding box center [119, 32] width 45 height 11
select select "field complete"
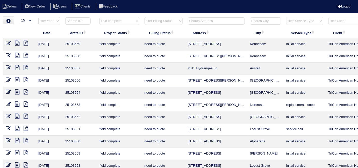
select select "need to quote"
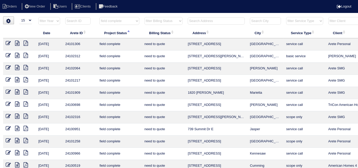
click at [122, 20] on select "filter Project Status -- Any Project Status -- new order assigned in progress f…" at bounding box center [119, 21] width 40 height 8
select select
click at [99, 17] on select "filter Project Status -- Any Project Status -- new order assigned in progress f…" at bounding box center [119, 21] width 40 height 8
select select "need to quote"
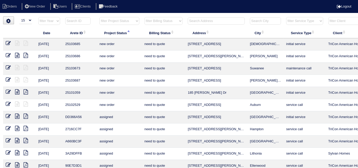
click at [156, 23] on select "filter Billing Status -- Any Billing Status -- need to quote quoted need to inv…" at bounding box center [164, 21] width 38 height 8
select select
click at [145, 17] on select "filter Billing Status -- Any Billing Status -- need to quote quoted need to inv…" at bounding box center [164, 21] width 38 height 8
drag, startPoint x: 198, startPoint y: 22, endPoint x: 195, endPoint y: 21, distance: 3.0
click at [198, 22] on input "text" at bounding box center [216, 20] width 57 height 7
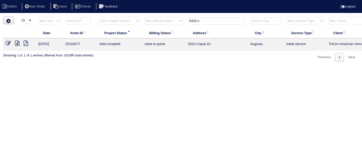
type input "5310 c"
click at [17, 41] on icon at bounding box center [17, 43] width 4 height 5
click at [6, 44] on icon at bounding box center [8, 43] width 5 height 5
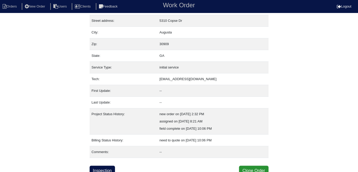
scroll to position [27, 0]
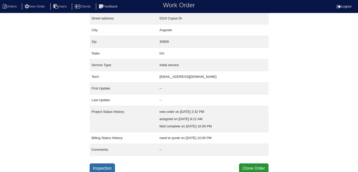
click at [104, 166] on link "Inspection" at bounding box center [103, 168] width 26 height 10
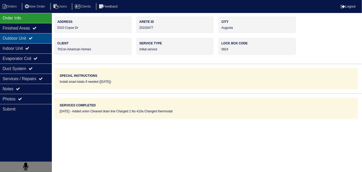
click at [33, 39] on icon at bounding box center [31, 38] width 4 height 4
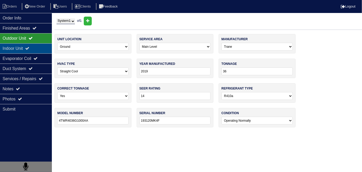
click at [29, 48] on icon at bounding box center [27, 48] width 4 height 4
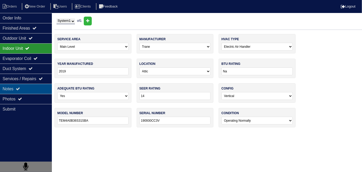
click at [38, 89] on div "Notes" at bounding box center [26, 89] width 52 height 10
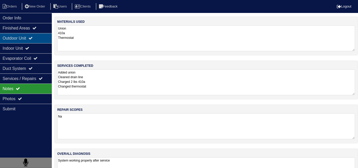
click at [20, 33] on div "Outdoor Unit" at bounding box center [26, 38] width 52 height 10
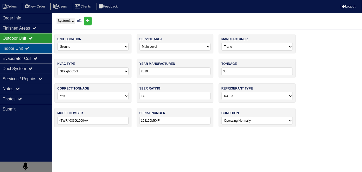
click at [20, 48] on div "Indoor Unit" at bounding box center [26, 48] width 52 height 10
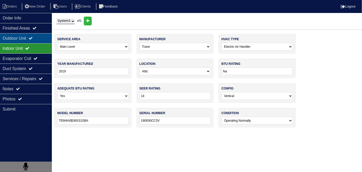
click at [18, 40] on div "Outdoor Unit" at bounding box center [26, 38] width 52 height 10
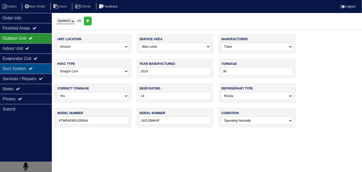
click at [18, 69] on div "Duct System" at bounding box center [26, 68] width 52 height 10
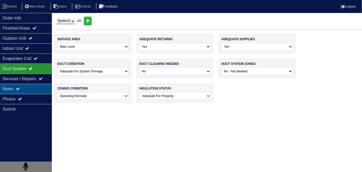
click at [12, 88] on div "Notes" at bounding box center [26, 89] width 52 height 10
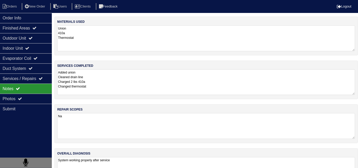
click at [129, 82] on textarea "Added union Cleaned drain line Charged 2 lbs 410a Changed thermostat" at bounding box center [206, 82] width 298 height 26
click at [37, 29] on icon at bounding box center [34, 28] width 4 height 4
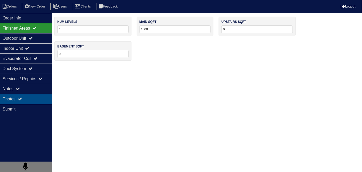
click at [26, 100] on div "Photos" at bounding box center [26, 99] width 52 height 10
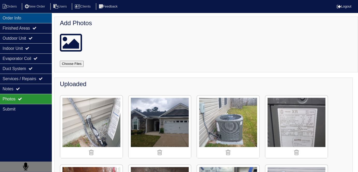
click at [38, 17] on div "Order Info" at bounding box center [26, 18] width 52 height 10
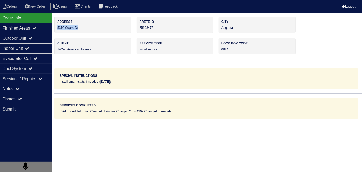
drag, startPoint x: 93, startPoint y: 27, endPoint x: 56, endPoint y: 28, distance: 36.8
click at [56, 28] on div "Address 5310 Copse Dr" at bounding box center [92, 25] width 77 height 16
copy div "5310 Copse Dr"
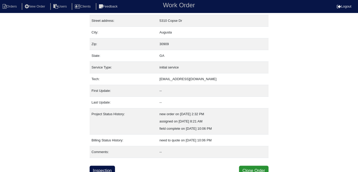
scroll to position [27, 0]
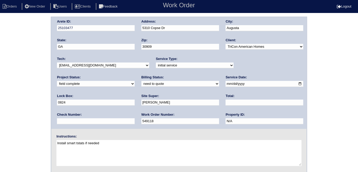
drag, startPoint x: 87, startPoint y: 81, endPoint x: 84, endPoint y: 86, distance: 5.3
click at [141, 82] on select "need to quote quoted need to invoice invoiced paid warranty purchase order need…" at bounding box center [180, 84] width 78 height 6
select select "quoted"
click at [141, 81] on select "need to quote quoted need to invoice invoiced paid warranty purchase order need…" at bounding box center [180, 84] width 78 height 6
click at [226, 101] on input "text" at bounding box center [265, 102] width 78 height 6
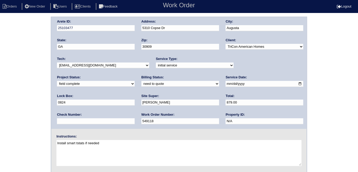
type input "879.00"
click at [0, 97] on div "Arete ID: 25103477 Address: [STREET_ADDRESS] City: [GEOGRAPHIC_DATA] State: [GE…" at bounding box center [179, 122] width 358 height 210
click at [0, 102] on div "Arete ID: 25103477 Address: [STREET_ADDRESS] City: [GEOGRAPHIC_DATA] State: [GE…" at bounding box center [179, 122] width 358 height 210
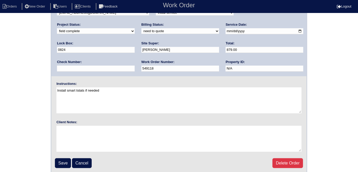
scroll to position [53, 0]
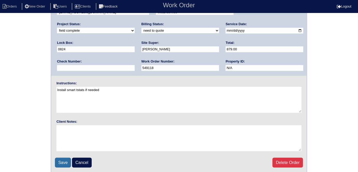
click at [62, 159] on input "Save" at bounding box center [63, 163] width 16 height 10
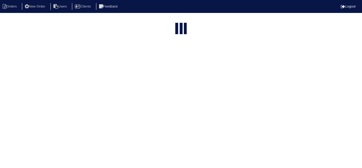
select select "15"
type input "5310 c"
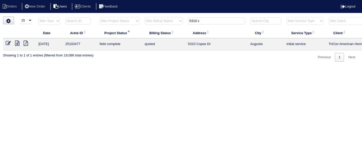
drag, startPoint x: 207, startPoint y: 20, endPoint x: 70, endPoint y: 7, distance: 137.4
click at [132, 18] on tr "filter Year -- Any Year -- 2025 2024 2023 2022 2021 2020 2019 filter Project St…" at bounding box center [227, 22] width 449 height 11
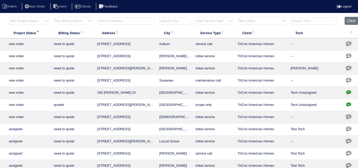
scroll to position [0, 94]
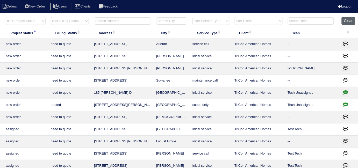
click at [347, 18] on button "Clear" at bounding box center [348, 21] width 13 height 8
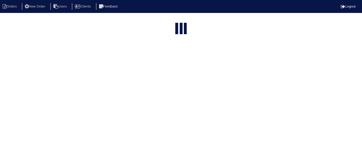
select select "15"
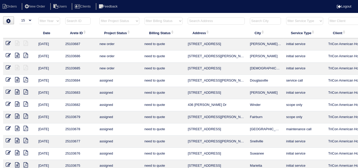
click at [113, 23] on select "filter Project Status -- Any Project Status -- new order assigned in progress f…" at bounding box center [119, 21] width 40 height 8
click at [99, 17] on select "filter Project Status -- Any Project Status -- new order assigned in progress f…" at bounding box center [119, 21] width 40 height 8
select select "field complete"
click at [152, 22] on select "filter Billing Status -- Any Billing Status -- need to quote quoted need to inv…" at bounding box center [164, 21] width 38 height 8
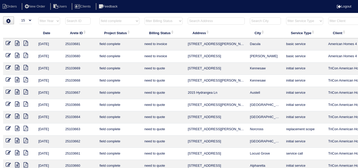
select select "need to quote"
click at [145, 17] on select "filter Billing Status -- Any Billing Status -- need to quote quoted need to inv…" at bounding box center [164, 21] width 38 height 8
select select "field complete"
select select "need to quote"
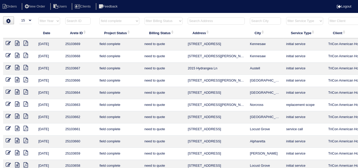
click at [132, 22] on select "filter Project Status -- Any Project Status -- new order assigned in progress f…" at bounding box center [119, 21] width 40 height 8
click at [131, 33] on th "Project Status" at bounding box center [119, 32] width 45 height 11
select select "field complete"
select select "need to quote"
click at [128, 23] on select "filter Project Status -- Any Project Status -- new order assigned in progress f…" at bounding box center [119, 21] width 40 height 8
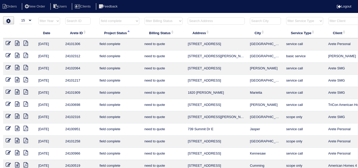
scroll to position [0, 94]
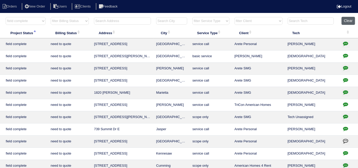
click at [350, 22] on button "Clear" at bounding box center [348, 21] width 13 height 8
select select
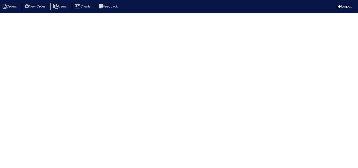
select select "15"
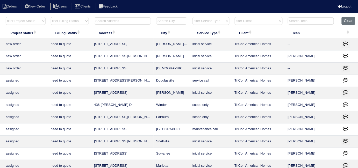
click at [143, 20] on input "text" at bounding box center [122, 20] width 57 height 7
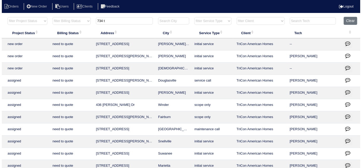
scroll to position [0, 90]
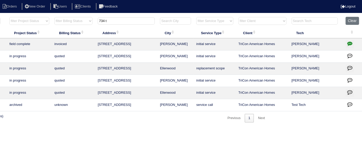
type input "734 t"
click at [347, 43] on icon "button" at bounding box center [349, 43] width 5 height 5
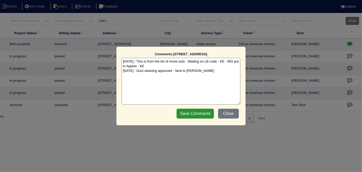
click at [211, 72] on textarea "9/30/25 - This is from the list of move outs - Waiting on LB code - KE - WO put…" at bounding box center [181, 81] width 119 height 47
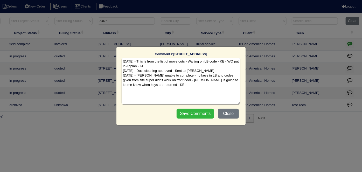
type textarea "9/30/25 - This is from the list of move outs - Waiting on LB code - KE - WO put…"
click at [197, 109] on input "Save Comments" at bounding box center [194, 114] width 37 height 10
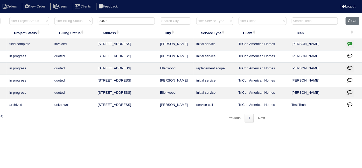
drag, startPoint x: 114, startPoint y: 19, endPoint x: 22, endPoint y: 12, distance: 93.0
click at [25, 17] on body "Orders New Order Users Clients Feedback Logout Orders New Order Users Clients M…" at bounding box center [91, 70] width 362 height 106
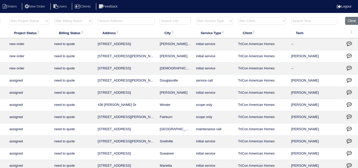
click at [130, 22] on input "text" at bounding box center [126, 20] width 57 height 7
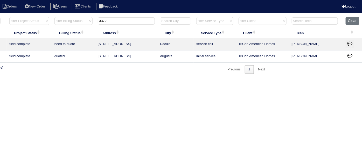
type input "3372"
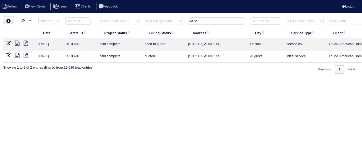
click at [17, 41] on icon at bounding box center [17, 43] width 4 height 5
click at [7, 43] on icon at bounding box center [8, 43] width 5 height 5
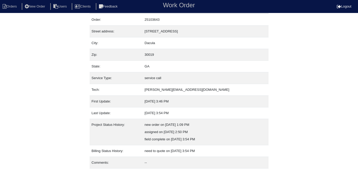
scroll to position [27, 0]
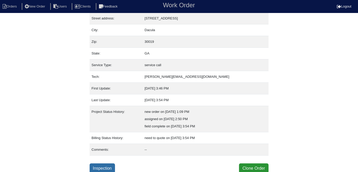
click at [109, 171] on link "Inspection" at bounding box center [103, 168] width 26 height 10
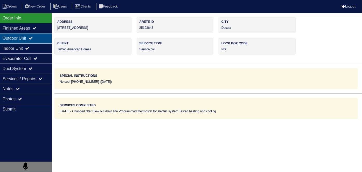
click at [32, 41] on div "Outdoor Unit" at bounding box center [26, 38] width 52 height 10
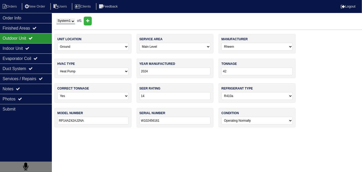
drag, startPoint x: 27, startPoint y: 50, endPoint x: 20, endPoint y: 39, distance: 13.5
click at [27, 50] on div "Indoor Unit" at bounding box center [26, 48] width 52 height 10
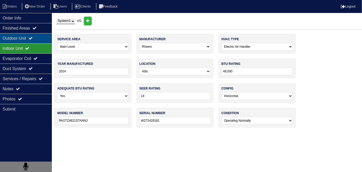
click at [19, 38] on div "Outdoor Unit" at bounding box center [26, 38] width 52 height 10
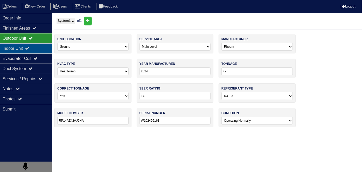
click at [17, 45] on div "Indoor Unit" at bounding box center [26, 48] width 52 height 10
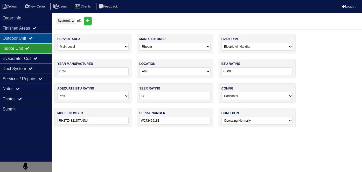
click at [15, 39] on div "Outdoor Unit" at bounding box center [26, 38] width 52 height 10
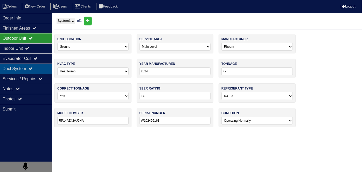
click at [23, 67] on div "Duct System" at bounding box center [26, 68] width 52 height 10
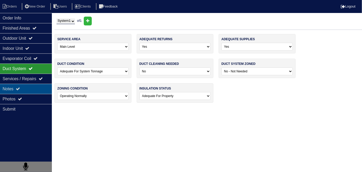
click at [16, 90] on div "Notes" at bounding box center [26, 89] width 52 height 10
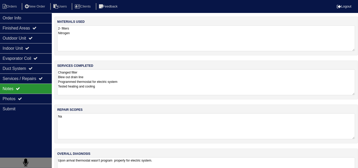
click at [151, 84] on textarea "Changed filter Blew out drain line Programmed thermostat for electric system Te…" at bounding box center [206, 82] width 298 height 26
click at [163, 84] on textarea "Changed filter Blew out drain line Programmed thermostat for electric system Te…" at bounding box center [206, 82] width 298 height 26
click at [22, 97] on icon at bounding box center [20, 99] width 4 height 4
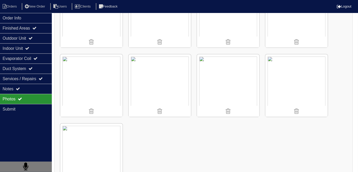
scroll to position [754, 0]
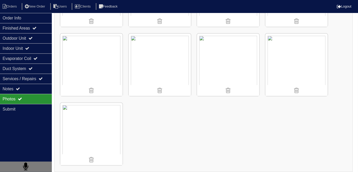
scroll to position [27, 0]
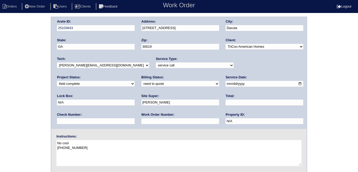
click at [141, 84] on select "need to quote quoted need to invoice invoiced paid warranty purchase order need…" at bounding box center [180, 84] width 78 height 6
select select "quoted"
click at [141, 81] on select "need to quote quoted need to invoice invoiced paid warranty purchase order need…" at bounding box center [180, 84] width 78 height 6
click at [141, 120] on input "text" at bounding box center [180, 121] width 78 height 6
type input "requested"
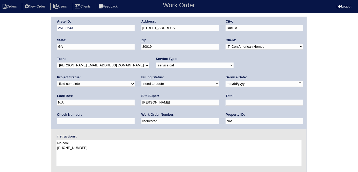
click at [226, 104] on input "text" at bounding box center [265, 102] width 78 height 6
type input "330.00"
click at [0, 108] on div "Arete ID: 25103643 Address: 3372 Arabian Farm Ln City: Dacula State: GA Zip: 30…" at bounding box center [179, 122] width 358 height 210
drag, startPoint x: 183, startPoint y: 27, endPoint x: 135, endPoint y: 27, distance: 48.2
click at [135, 27] on div "Arete ID: 25103643 Address: 3372 Arabian Farm Ln City: Dacula State: GA Zip: 30…" at bounding box center [178, 73] width 255 height 112
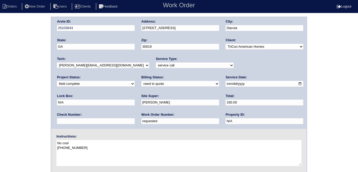
click at [1, 84] on div "Arete ID: 25103643 Address: 3372 Arabian Farm Ln City: Dacula State: GA Zip: 30…" at bounding box center [179, 122] width 358 height 210
click at [13, 98] on div "Arete ID: 25103643 Address: 3372 Arabian Farm Ln City: Dacula State: GA Zip: 30…" at bounding box center [179, 122] width 358 height 210
click at [4, 128] on div "Arete ID: 25103643 Address: 3372 Arabian Farm Ln City: Dacula State: GA Zip: 30…" at bounding box center [179, 122] width 358 height 210
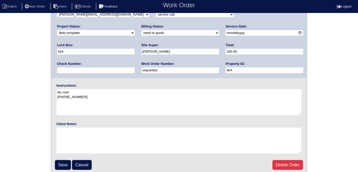
scroll to position [53, 0]
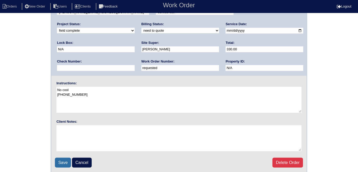
click at [56, 163] on input "Save" at bounding box center [63, 163] width 16 height 10
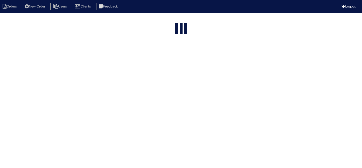
select select "15"
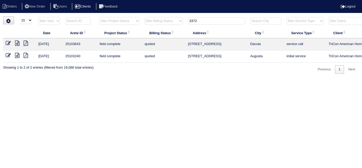
drag, startPoint x: 203, startPoint y: 19, endPoint x: 102, endPoint y: 8, distance: 101.9
click at [115, 17] on body "Orders New Order Users Clients Feedback Logout Orders New Order Users Clients M…" at bounding box center [181, 45] width 362 height 57
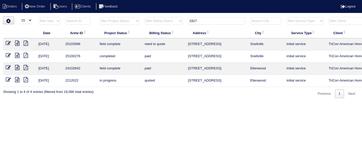
scroll to position [0, 90]
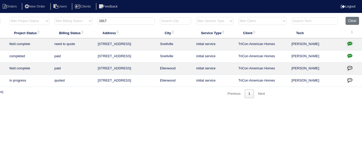
type input "1917"
click at [347, 42] on icon "button" at bounding box center [349, 43] width 5 height 5
type textarea "[DATE] - no electricity - emailed site super - rk [DATE] - Power restored - sen…"
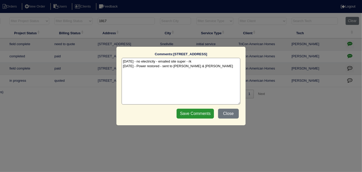
click at [218, 66] on textarea "[DATE] - no electricity - emailed site super - rk [DATE] - Power restored - sen…" at bounding box center [181, 81] width 119 height 47
click at [225, 112] on button "Close" at bounding box center [228, 114] width 21 height 10
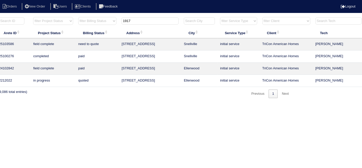
scroll to position [0, 0]
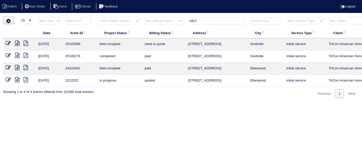
click at [17, 43] on icon at bounding box center [17, 43] width 4 height 5
click at [8, 54] on icon at bounding box center [8, 55] width 5 height 5
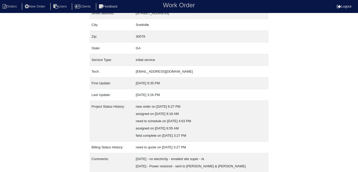
scroll to position [49, 0]
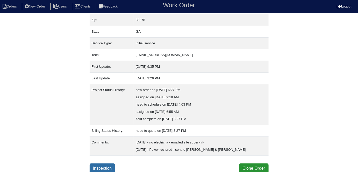
click at [112, 164] on link "Inspection" at bounding box center [103, 168] width 26 height 10
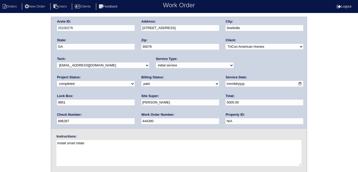
click at [26, 124] on div "Arete ID: 25100276 Address: [STREET_ADDRESS] City: [GEOGRAPHIC_DATA] State: [GE…" at bounding box center [179, 122] width 358 height 210
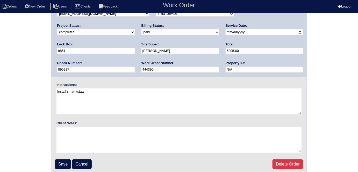
scroll to position [53, 0]
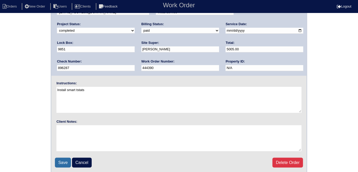
click at [60, 162] on input "Save" at bounding box center [63, 163] width 16 height 10
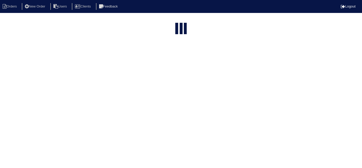
select select "15"
type input "1917"
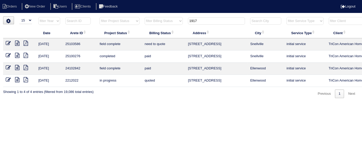
click at [17, 44] on icon at bounding box center [17, 43] width 4 height 5
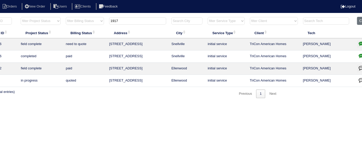
scroll to position [0, 90]
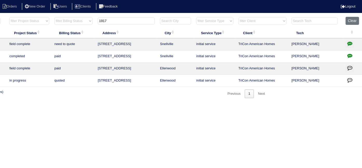
click at [349, 53] on icon "button" at bounding box center [349, 55] width 5 height 5
type textarea "1/27/25 - texted Payton to review notes; may need to reschedule to perform init…"
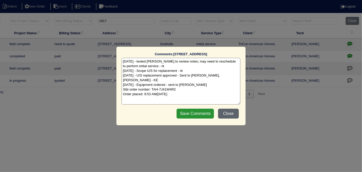
click at [233, 111] on button "Close" at bounding box center [228, 114] width 21 height 10
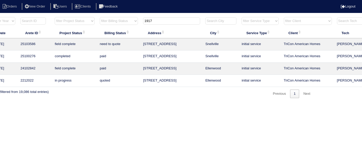
scroll to position [0, 0]
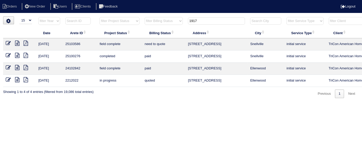
click at [17, 53] on icon at bounding box center [17, 55] width 4 height 5
click at [16, 43] on icon at bounding box center [17, 43] width 4 height 5
click at [7, 41] on icon at bounding box center [8, 43] width 5 height 5
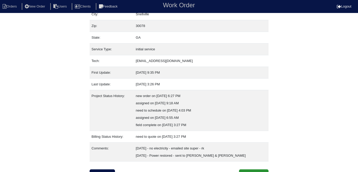
scroll to position [49, 0]
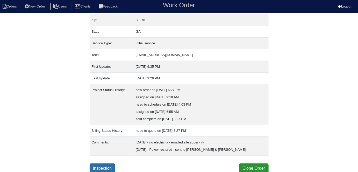
click at [104, 168] on link "Inspection" at bounding box center [103, 168] width 26 height 10
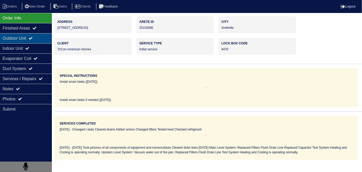
click at [17, 38] on div "Outdoor Unit" at bounding box center [26, 38] width 52 height 10
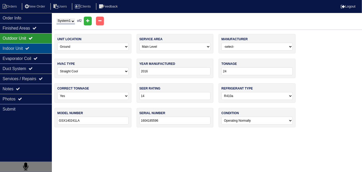
click at [16, 46] on div "Indoor Unit" at bounding box center [26, 48] width 52 height 10
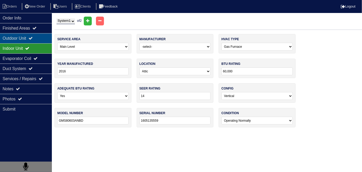
click at [17, 38] on div "Outdoor Unit" at bounding box center [26, 38] width 52 height 10
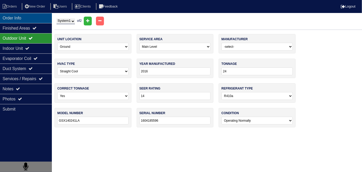
click at [47, 20] on div "Order Info" at bounding box center [26, 18] width 52 height 10
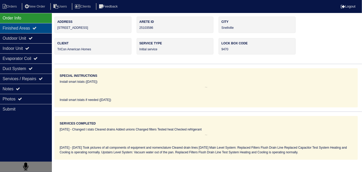
click at [23, 31] on div "Finished Areas" at bounding box center [26, 28] width 52 height 10
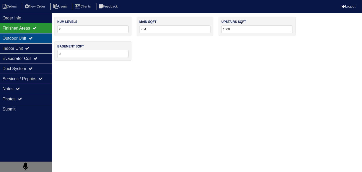
click at [23, 36] on div "Outdoor Unit" at bounding box center [26, 38] width 52 height 10
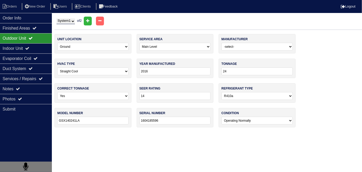
click at [70, 21] on select "System 1 System 2" at bounding box center [65, 21] width 18 height 6
select select "2"
click at [56, 18] on select "System 1 System 2" at bounding box center [65, 21] width 18 height 6
select select "1"
select select "[PERSON_NAME]"
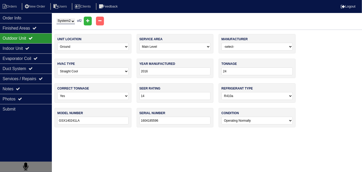
type input "2024"
type input "30"
type input "PASSAN430-A"
type input "4724C55522"
select select "1"
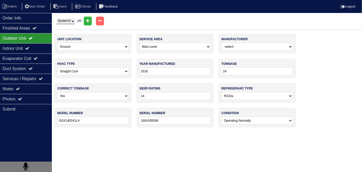
select select "[PERSON_NAME]"
type input "2025"
type input "66,000"
type input "PG80 MSAA 36070A"
type input "0225A 17526"
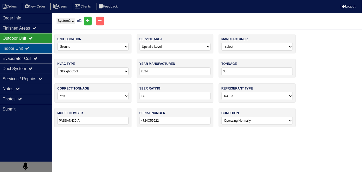
click at [15, 49] on div "Indoor Unit" at bounding box center [26, 48] width 52 height 10
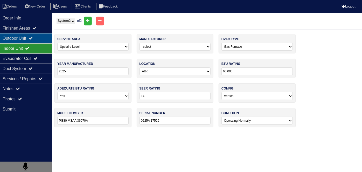
click at [17, 39] on div "Outdoor Unit" at bounding box center [26, 38] width 52 height 10
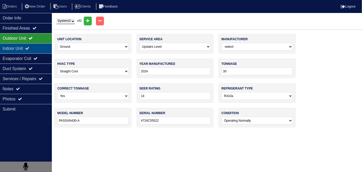
click at [13, 44] on div "Indoor Unit" at bounding box center [26, 48] width 52 height 10
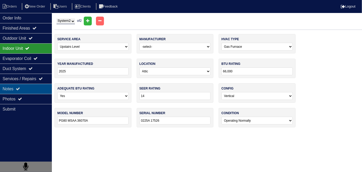
click at [19, 88] on icon at bounding box center [18, 89] width 4 height 4
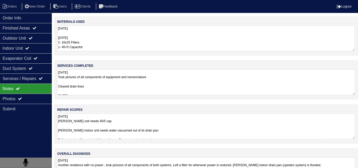
click at [175, 123] on textarea "10.1.25 Goodman unit needs 45/5 cap Payne indoor unit needs water vacuumed out …" at bounding box center [206, 126] width 298 height 26
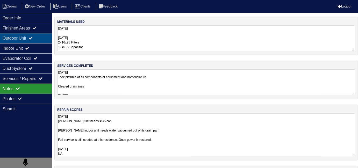
click at [10, 34] on div "Outdoor Unit" at bounding box center [26, 38] width 52 height 10
select select "2"
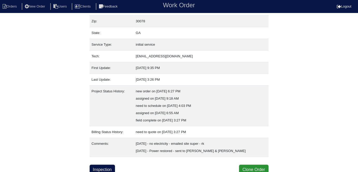
scroll to position [49, 0]
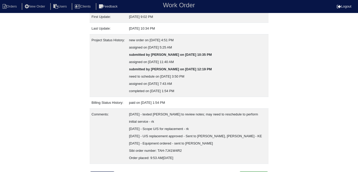
scroll to position [107, 0]
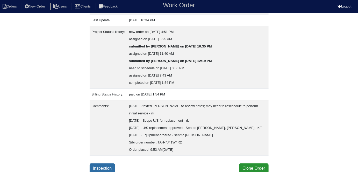
click at [110, 165] on link "Inspection" at bounding box center [103, 168] width 26 height 10
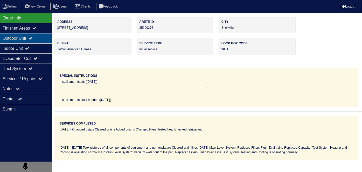
click at [33, 36] on icon at bounding box center [31, 38] width 4 height 4
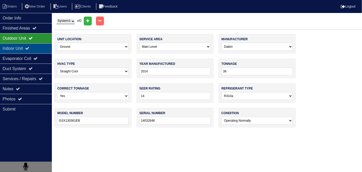
click at [29, 46] on div "Indoor Unit" at bounding box center [26, 48] width 52 height 10
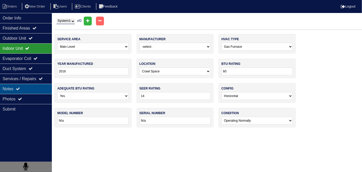
click at [32, 90] on div "Notes" at bounding box center [26, 89] width 52 height 10
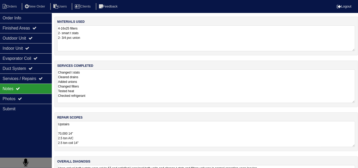
click at [130, 89] on textarea "Changed t stats Cleared drains Added unions Changed filters Tested heat Checked…" at bounding box center [206, 86] width 298 height 34
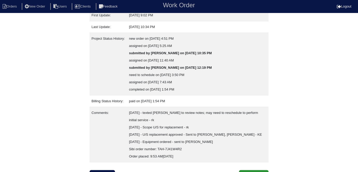
scroll to position [107, 0]
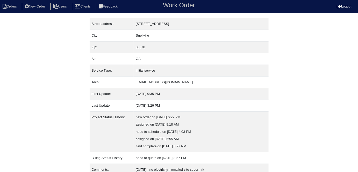
scroll to position [49, 0]
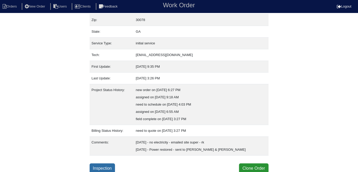
click at [112, 165] on link "Inspection" at bounding box center [103, 168] width 26 height 10
select select "0"
select select "[PERSON_NAME]"
select select "0"
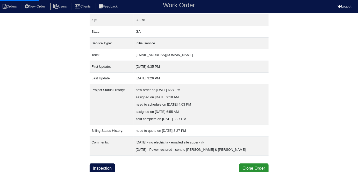
select select "0"
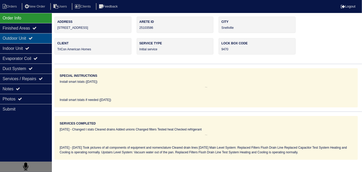
click at [26, 36] on div "Outdoor Unit" at bounding box center [26, 38] width 52 height 10
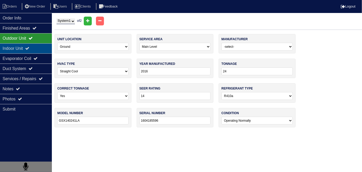
click at [19, 47] on div "Indoor Unit" at bounding box center [26, 48] width 52 height 10
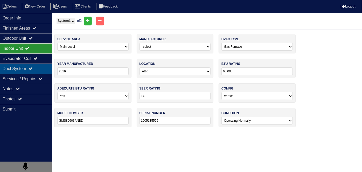
click at [21, 71] on div "Duct System" at bounding box center [26, 68] width 52 height 10
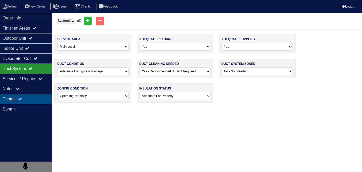
click at [27, 94] on div "Photos" at bounding box center [26, 99] width 52 height 10
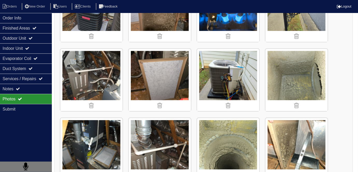
scroll to position [1154, 0]
click at [19, 15] on div "Order Info" at bounding box center [26, 18] width 52 height 10
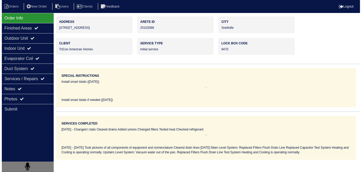
scroll to position [0, 0]
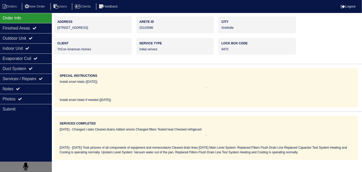
drag, startPoint x: 106, startPoint y: 28, endPoint x: 55, endPoint y: 31, distance: 51.4
click at [55, 31] on div "Address [STREET_ADDRESS]" at bounding box center [92, 25] width 77 height 16
copy div "[STREET_ADDRESS]"
click at [122, 84] on div "Install smart tstats ([DATE])" at bounding box center [206, 86] width 293 height 14
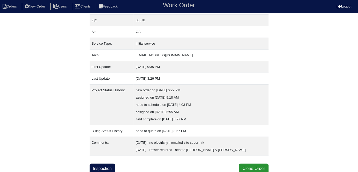
scroll to position [49, 0]
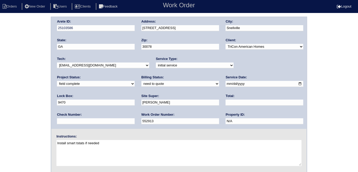
click at [141, 87] on div "Billing Status: need to quote quoted need to invoice invoiced paid warranty pur…" at bounding box center [180, 82] width 78 height 14
click at [141, 85] on select "need to quote quoted need to invoice invoiced paid warranty purchase order need…" at bounding box center [180, 84] width 78 height 6
select select "quoted"
click at [141, 81] on select "need to quote quoted need to invoice invoiced paid warranty purchase order need…" at bounding box center [180, 84] width 78 height 6
click at [226, 102] on input "text" at bounding box center [265, 102] width 78 height 6
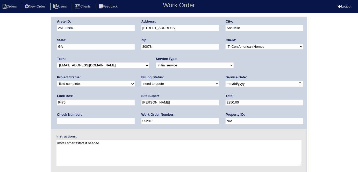
type input "2250.00"
click at [40, 103] on div "Arete ID: 25103586 Address: [STREET_ADDRESS] City: [GEOGRAPHIC_DATA] State: [GE…" at bounding box center [179, 122] width 358 height 210
drag, startPoint x: 23, startPoint y: 99, endPoint x: 27, endPoint y: 118, distance: 19.5
click at [21, 99] on div "Arete ID: 25103586 Address: [STREET_ADDRESS] City: [GEOGRAPHIC_DATA] State: [GE…" at bounding box center [179, 122] width 358 height 210
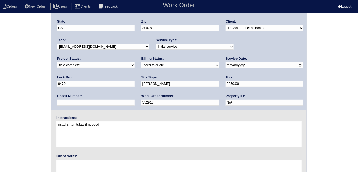
scroll to position [53, 0]
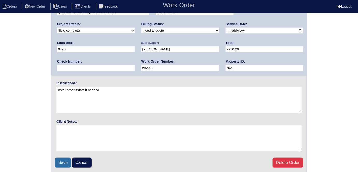
click at [56, 159] on input "Save" at bounding box center [63, 163] width 16 height 10
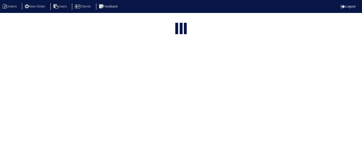
select select "15"
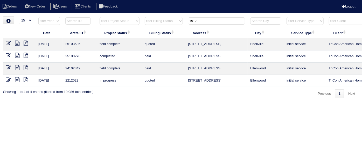
drag, startPoint x: 200, startPoint y: 21, endPoint x: 164, endPoint y: 23, distance: 35.3
click at [164, 23] on tr "filter Year -- Any Year -- 2025 2024 2023 2022 2021 2020 2019 filter Project St…" at bounding box center [227, 22] width 449 height 11
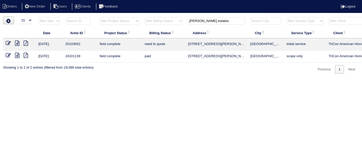
type input "carnes estates"
click at [17, 42] on icon at bounding box center [17, 43] width 4 height 5
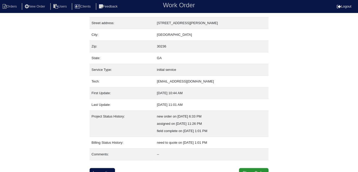
scroll to position [27, 0]
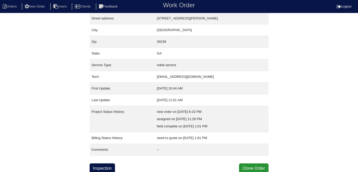
click at [111, 161] on div "Property: N/A Order: 25103652 Street address: [STREET_ADDRESS][PERSON_NAME] Cit…" at bounding box center [179, 81] width 179 height 184
click at [110, 165] on link "Inspection" at bounding box center [103, 168] width 26 height 10
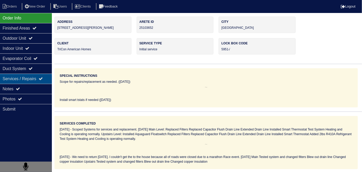
click at [23, 82] on div "Services / Repairs" at bounding box center [26, 79] width 52 height 10
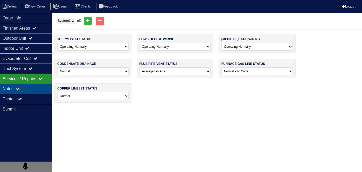
click at [20, 87] on icon at bounding box center [18, 89] width 4 height 4
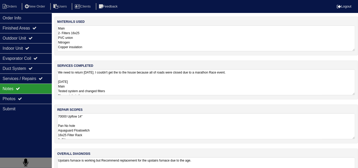
click at [154, 133] on textarea "70000 Upflow 14" Pan No hole Aquaguard Floatswitch 16x25 Filter Rack 2- Filters…" at bounding box center [206, 126] width 298 height 26
click at [19, 102] on div "Photos" at bounding box center [26, 99] width 52 height 10
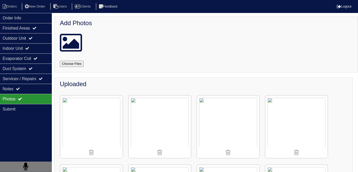
click at [19, 99] on icon at bounding box center [20, 99] width 4 height 4
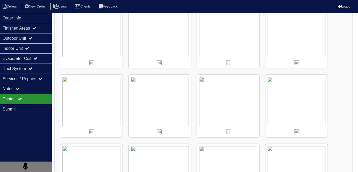
scroll to position [960, 0]
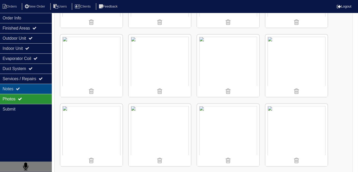
click at [28, 88] on div "Notes" at bounding box center [26, 89] width 52 height 10
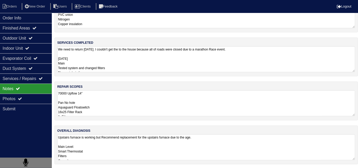
scroll to position [101, 0]
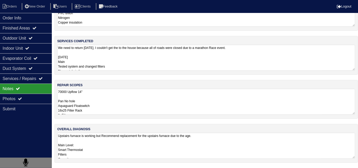
click at [208, 149] on textarea "Upstairs furnace is working but Recommend replacement for the upstairs furnace …" at bounding box center [206, 146] width 298 height 26
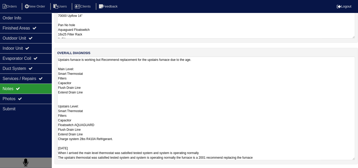
scroll to position [0, 0]
click at [287, 152] on textarea "Upstairs furnace is working but Recommend replacement for the upstairs furnace …" at bounding box center [206, 109] width 298 height 104
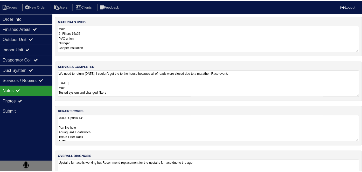
scroll to position [0, 0]
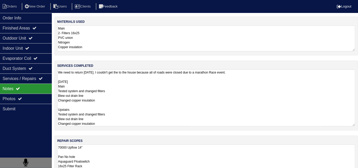
click at [149, 88] on textarea "We need to return [DATE]. I couldn't get the to the house because all of roads …" at bounding box center [206, 97] width 298 height 57
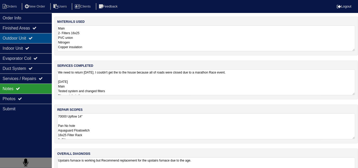
click at [30, 35] on div "Outdoor Unit" at bounding box center [26, 38] width 52 height 10
